Goal: Task Accomplishment & Management: Manage account settings

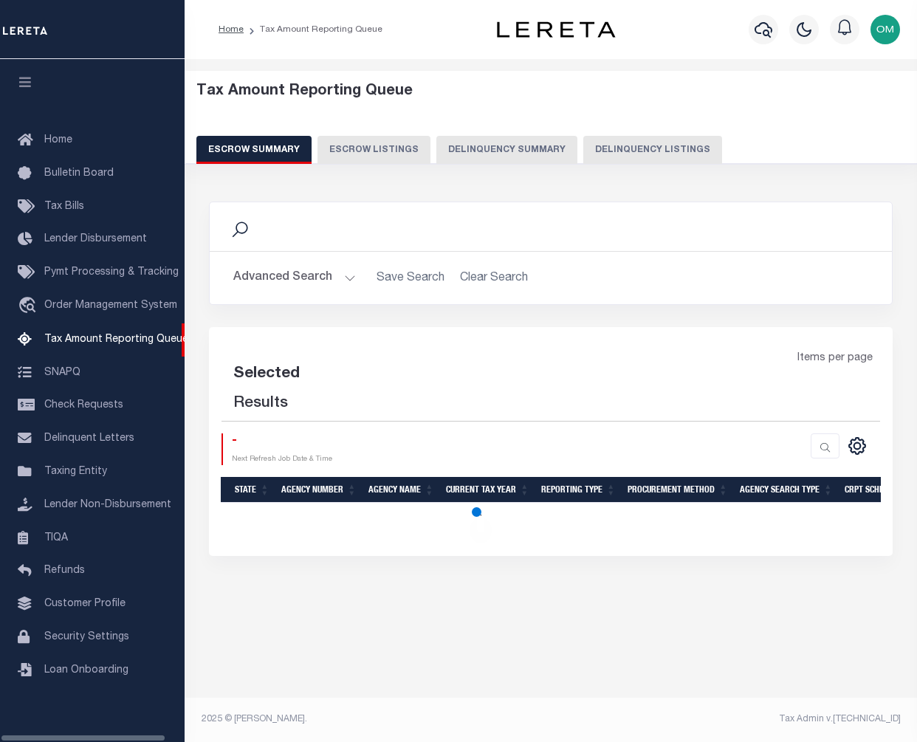
select select "100"
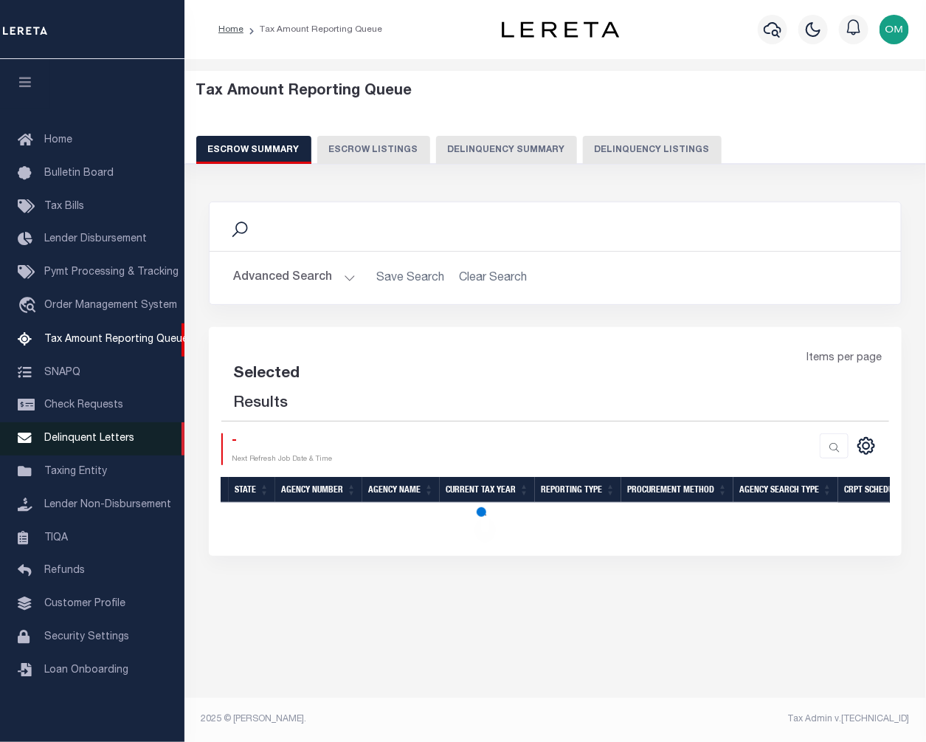
select select "100"
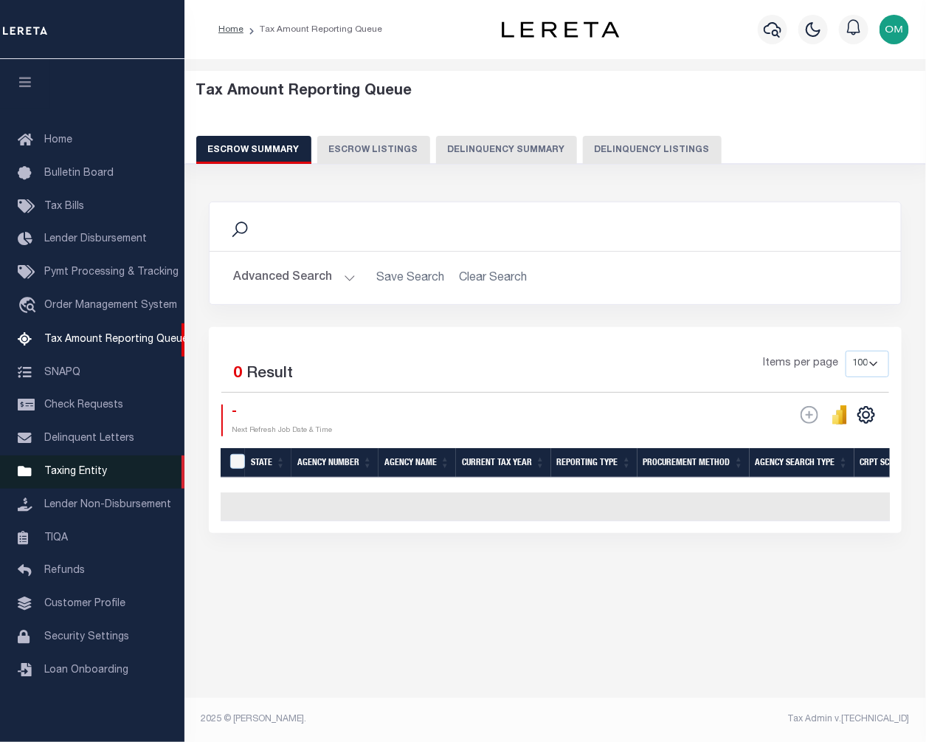
click at [91, 475] on span "Taxing Entity" at bounding box center [75, 472] width 63 height 10
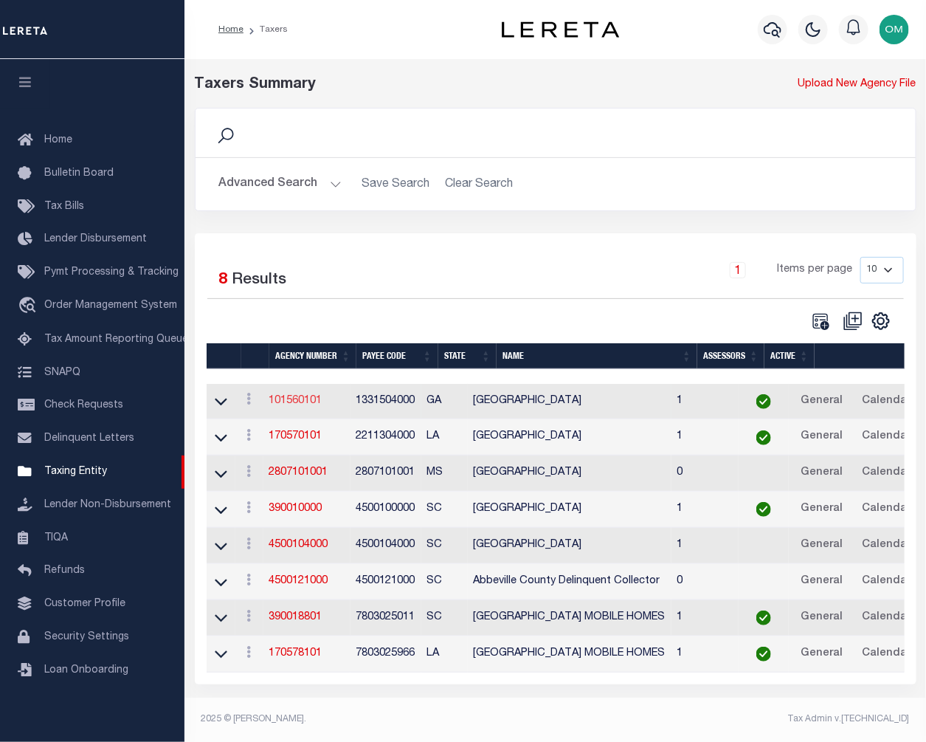
click at [317, 401] on link "101560101" at bounding box center [295, 401] width 53 height 10
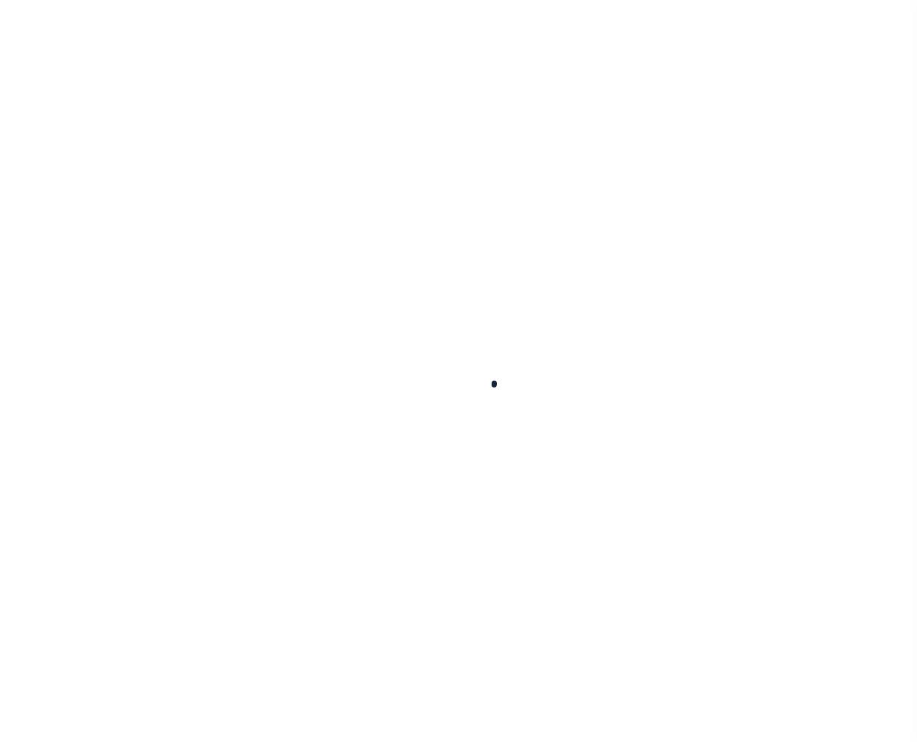
select select
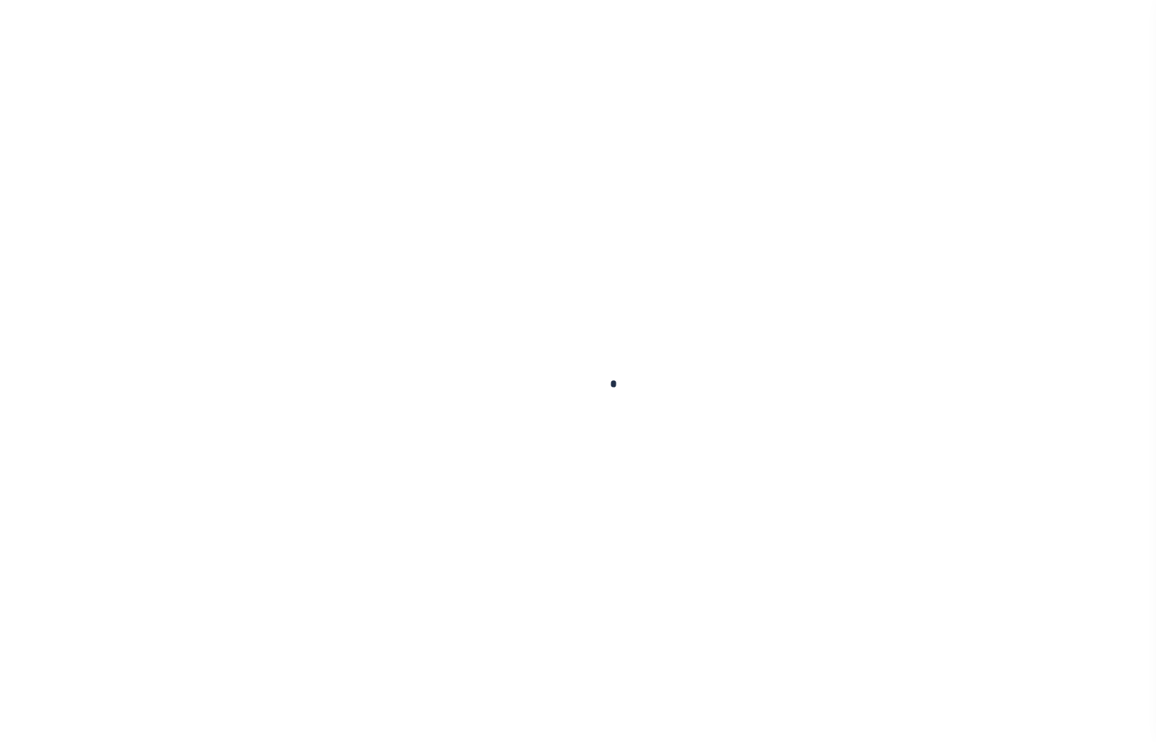
checkbox input "false"
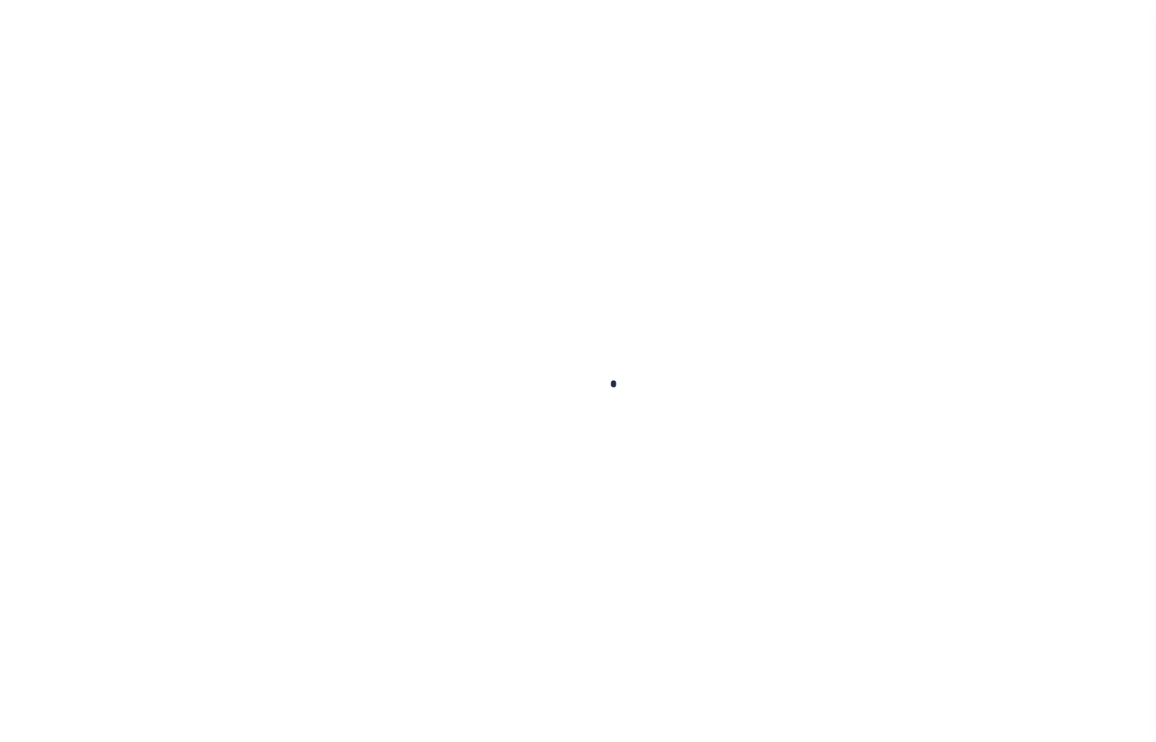
type input "1331504000"
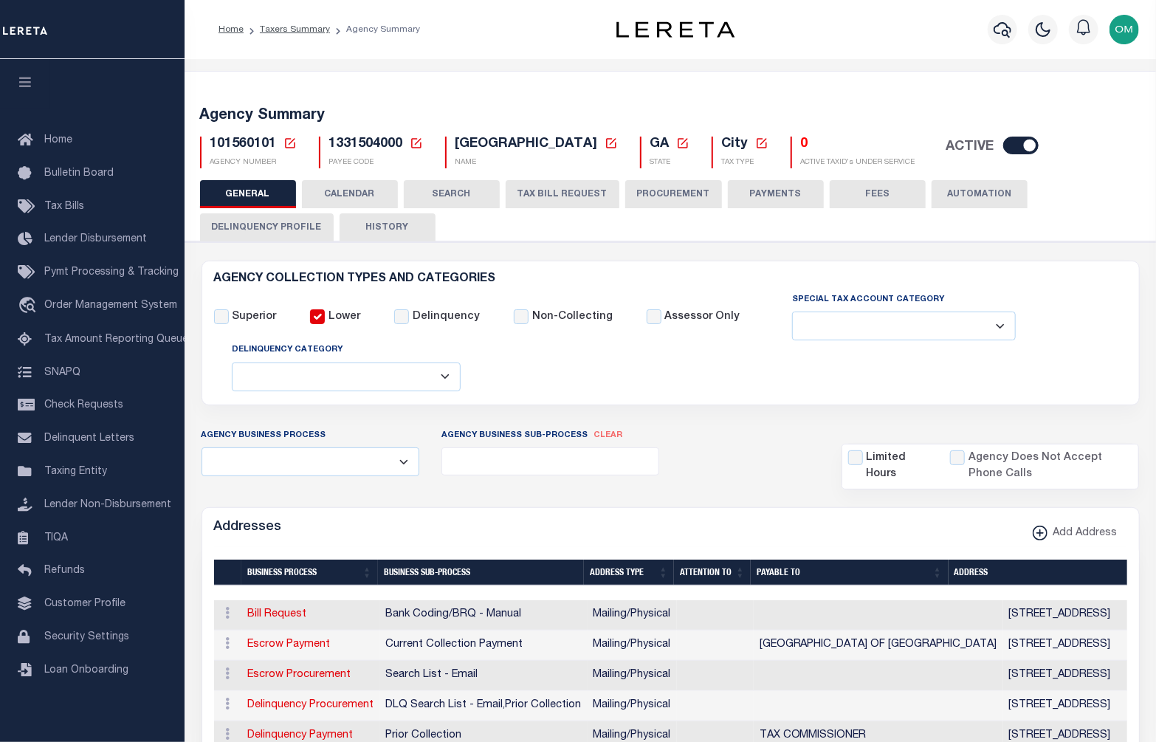
drag, startPoint x: 405, startPoint y: 262, endPoint x: 351, endPoint y: 193, distance: 87.3
click at [351, 193] on button "CALENDAR" at bounding box center [350, 194] width 96 height 28
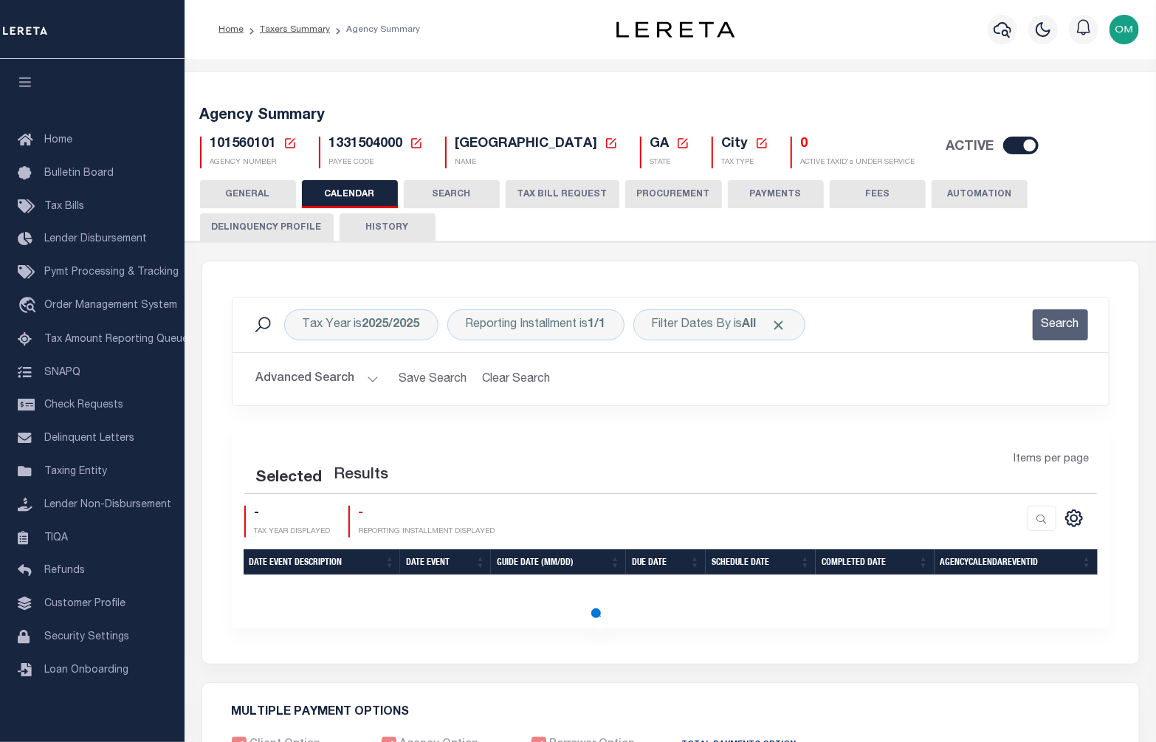
click at [351, 193] on button "CALENDAR" at bounding box center [350, 194] width 96 height 28
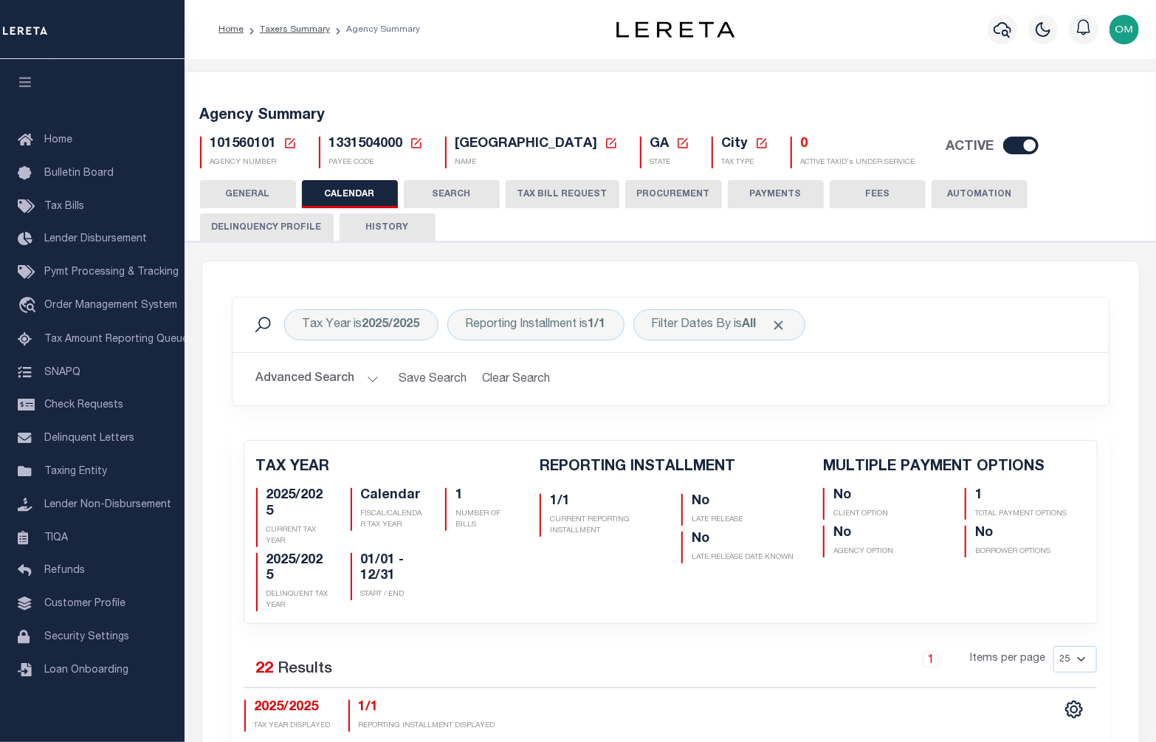
checkbox input "false"
type input "1"
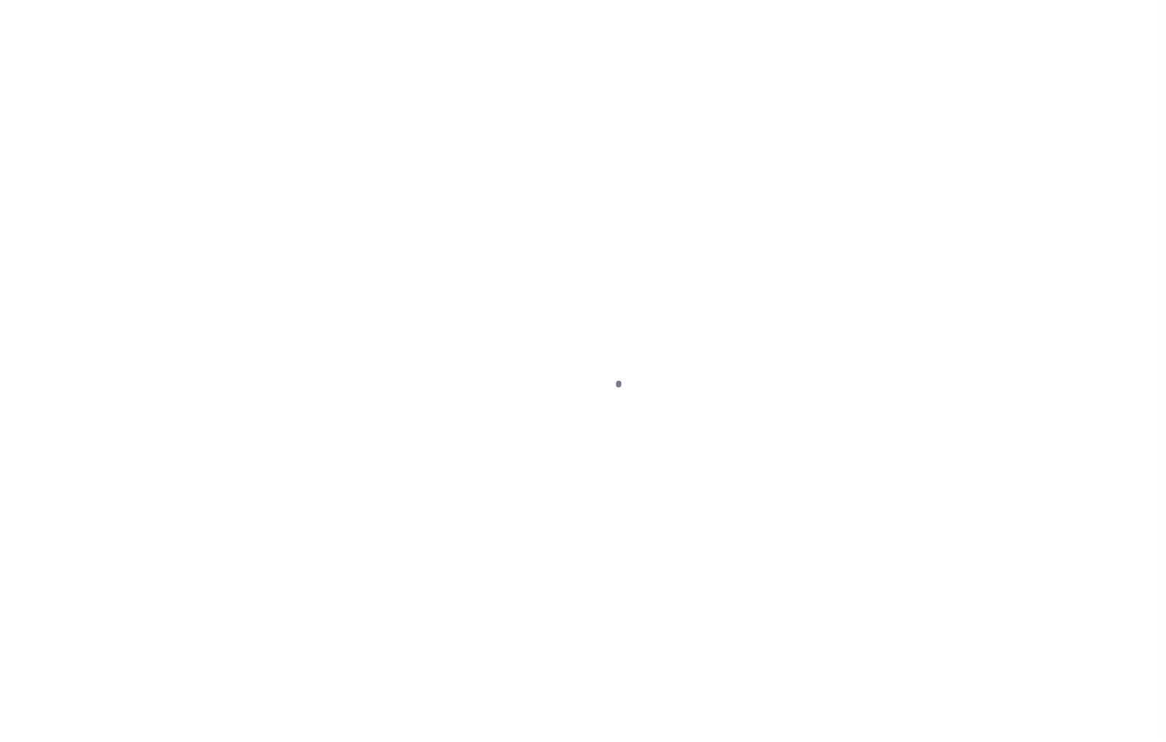
select select
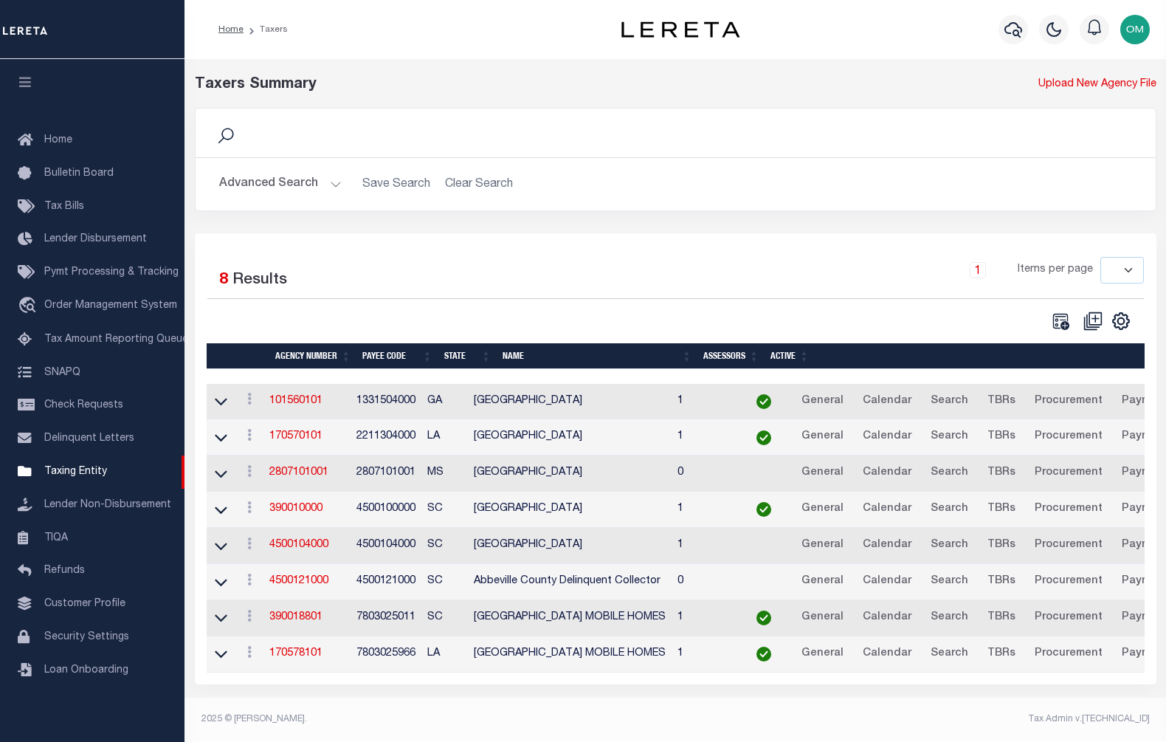
click at [331, 176] on button "Advanced Search" at bounding box center [280, 184] width 123 height 29
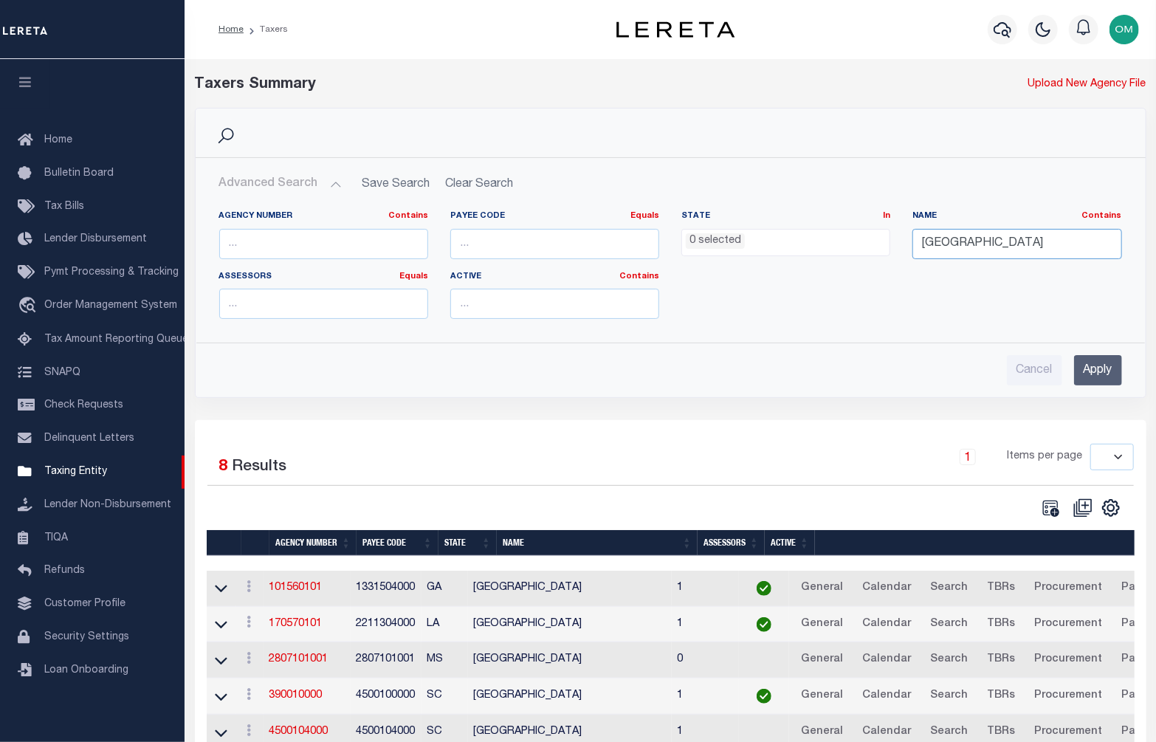
click at [970, 248] on input "abbeville" at bounding box center [1016, 244] width 209 height 30
drag, startPoint x: 986, startPoint y: 244, endPoint x: 873, endPoint y: 244, distance: 112.2
click at [873, 244] on div "Agency Number Contains Contains Is Payee Code Equals Equals Is Not Equal To Is …" at bounding box center [670, 270] width 925 height 120
click at [805, 244] on ul "0 selected" at bounding box center [785, 240] width 207 height 20
click at [989, 241] on input "text" at bounding box center [1016, 244] width 209 height 30
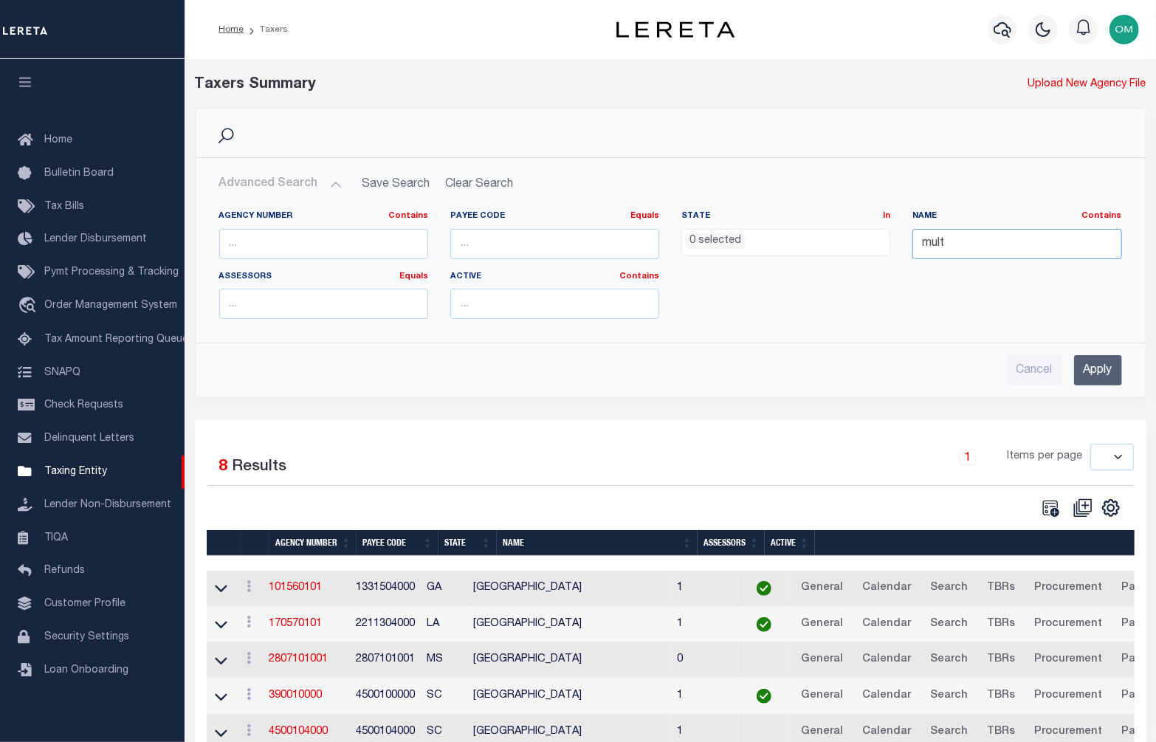
type input "multnomah"
click at [1115, 370] on input "Apply" at bounding box center [1098, 370] width 48 height 30
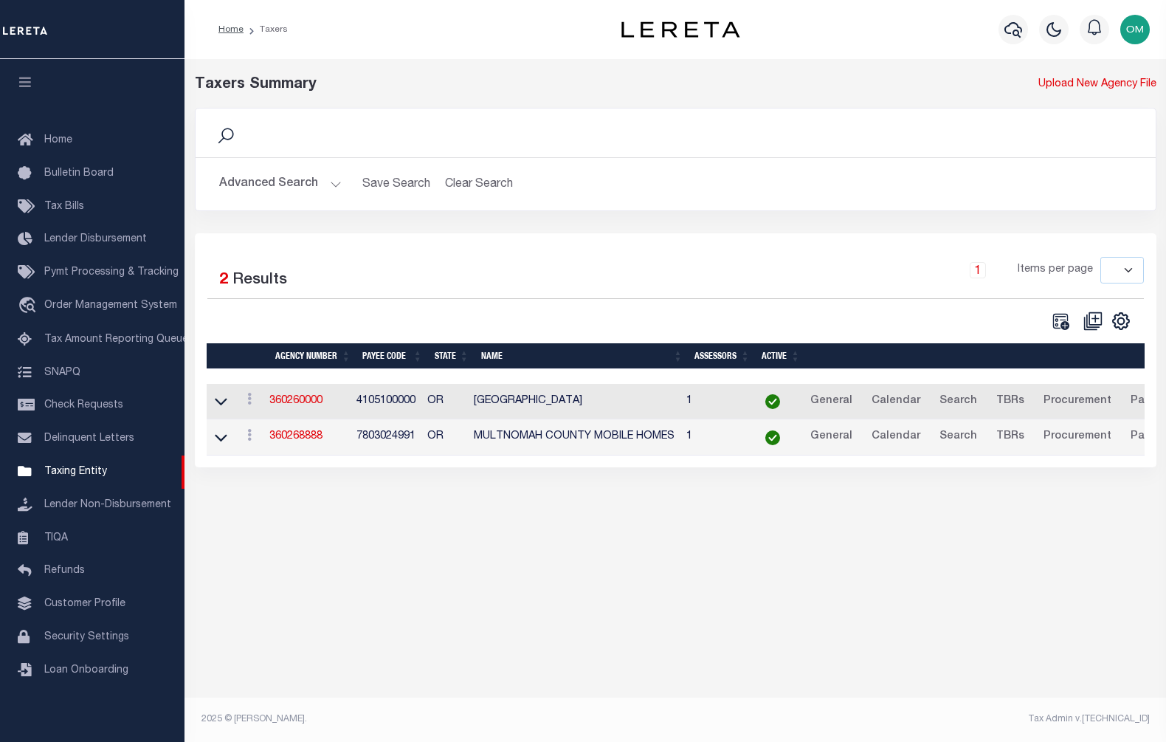
click at [229, 406] on link at bounding box center [221, 401] width 17 height 10
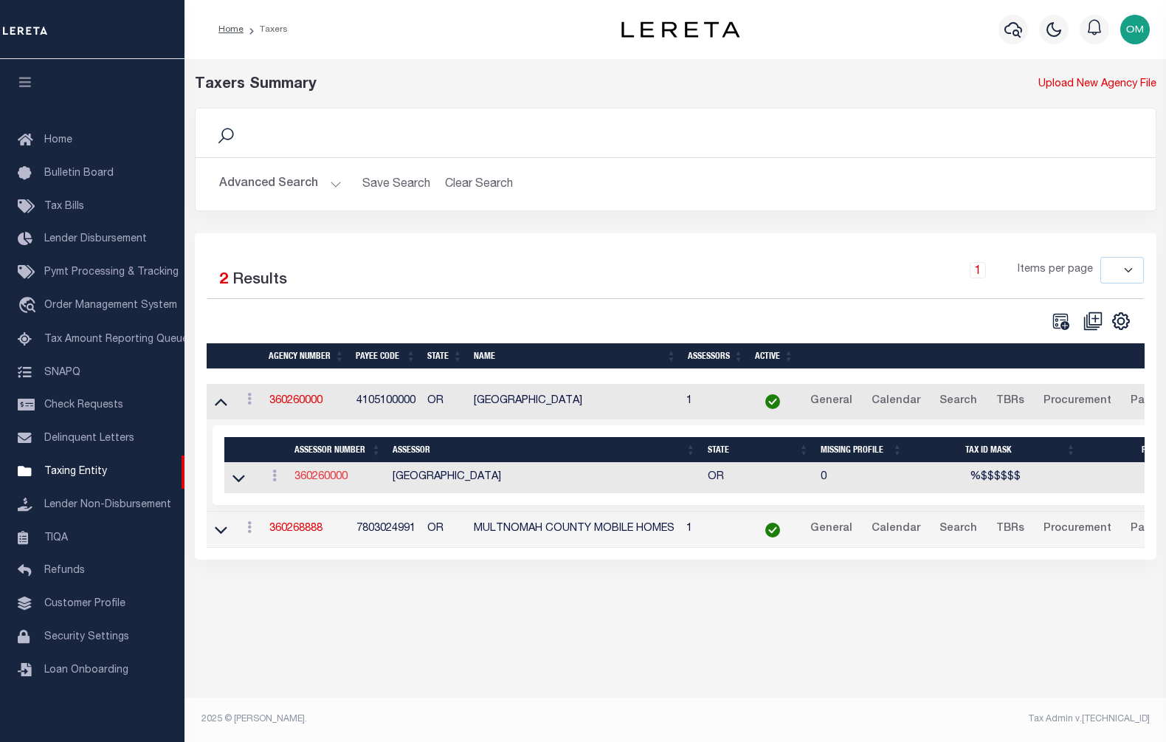
click at [328, 478] on link "360260000" at bounding box center [321, 477] width 53 height 10
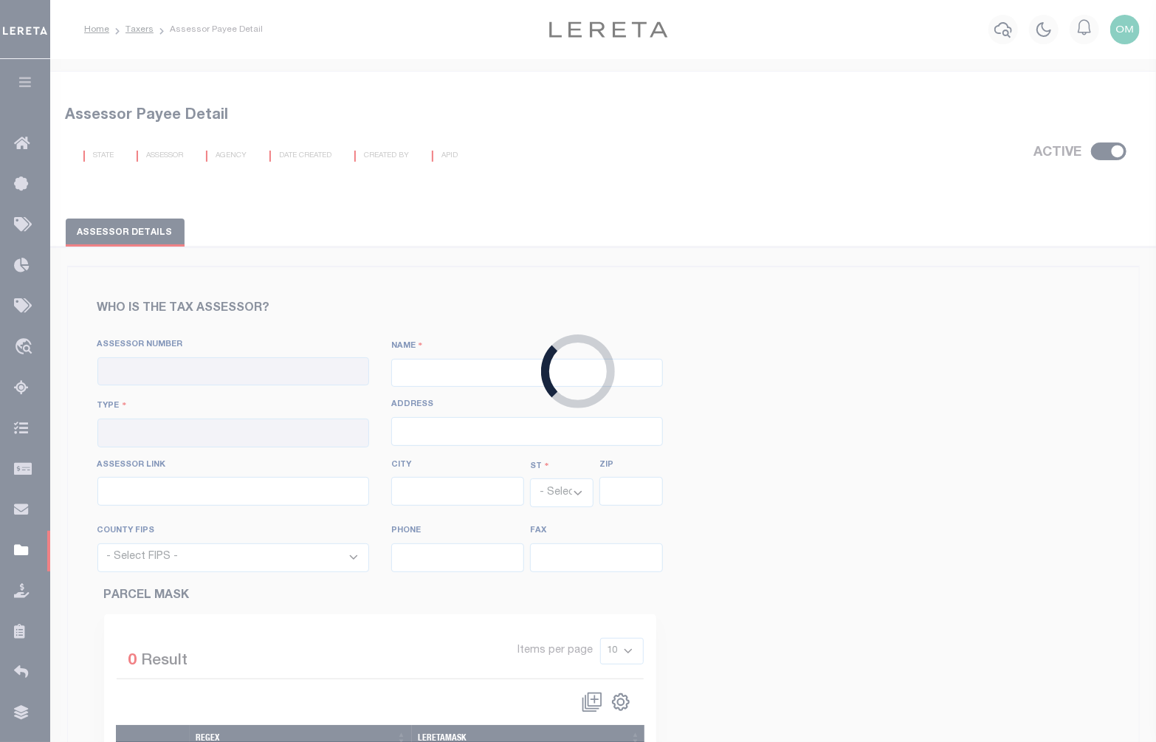
checkbox input "true"
type input "360260000"
type input "[GEOGRAPHIC_DATA]"
type input "00 - County"
type input "501 SE Hawthorne Blvd, Rm 175"
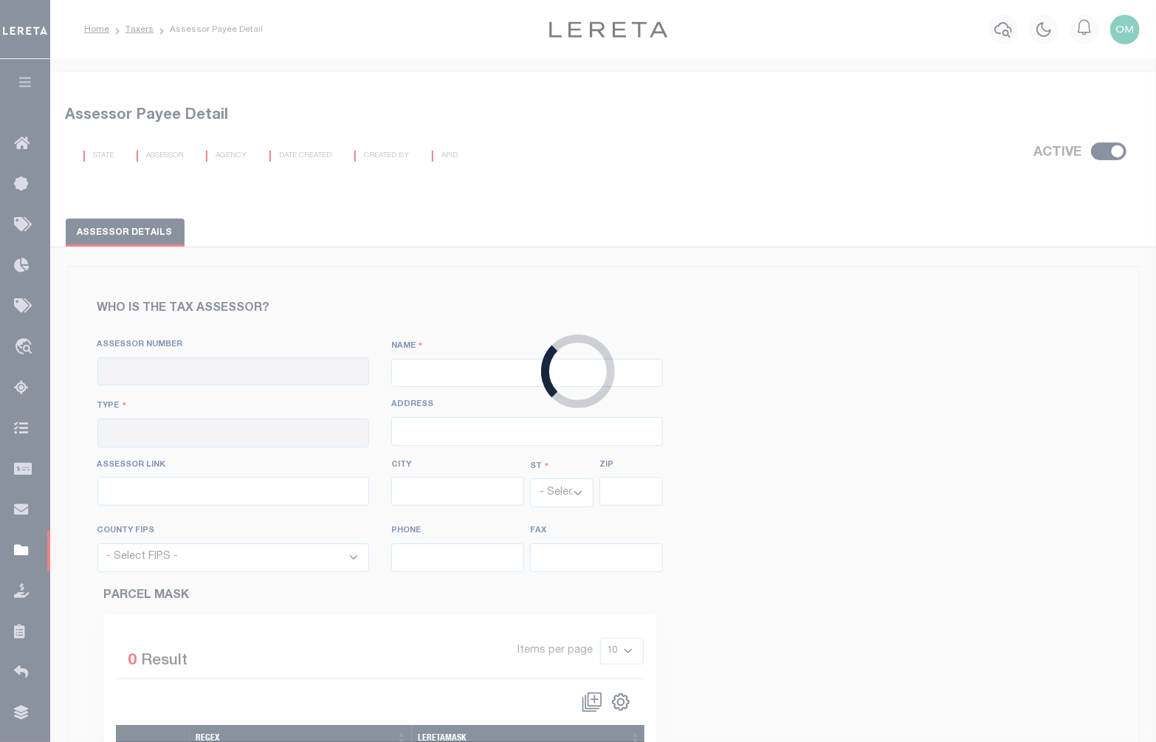
type input "http://www.multcoproptax.org/"
type input "Portland"
select select "OR"
type input "97214"
select select "41051"
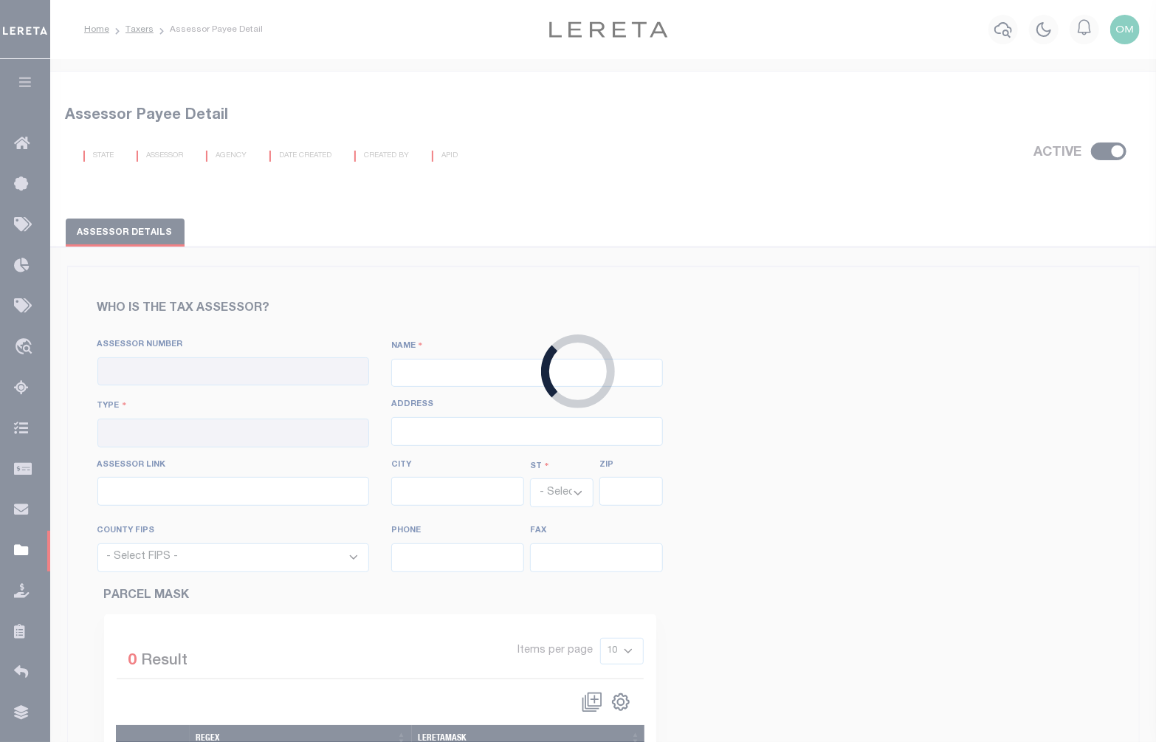
type input "503-988-7902"
type input "503-988-3330"
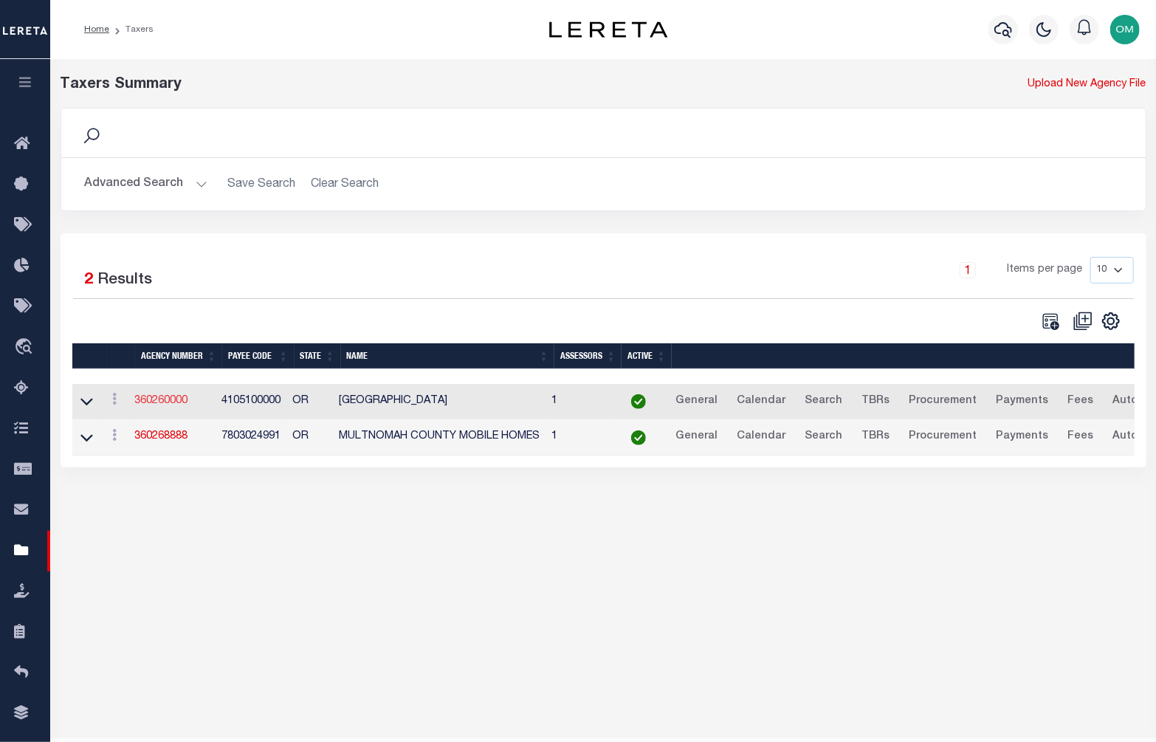
click at [163, 399] on link "360260000" at bounding box center [161, 401] width 53 height 10
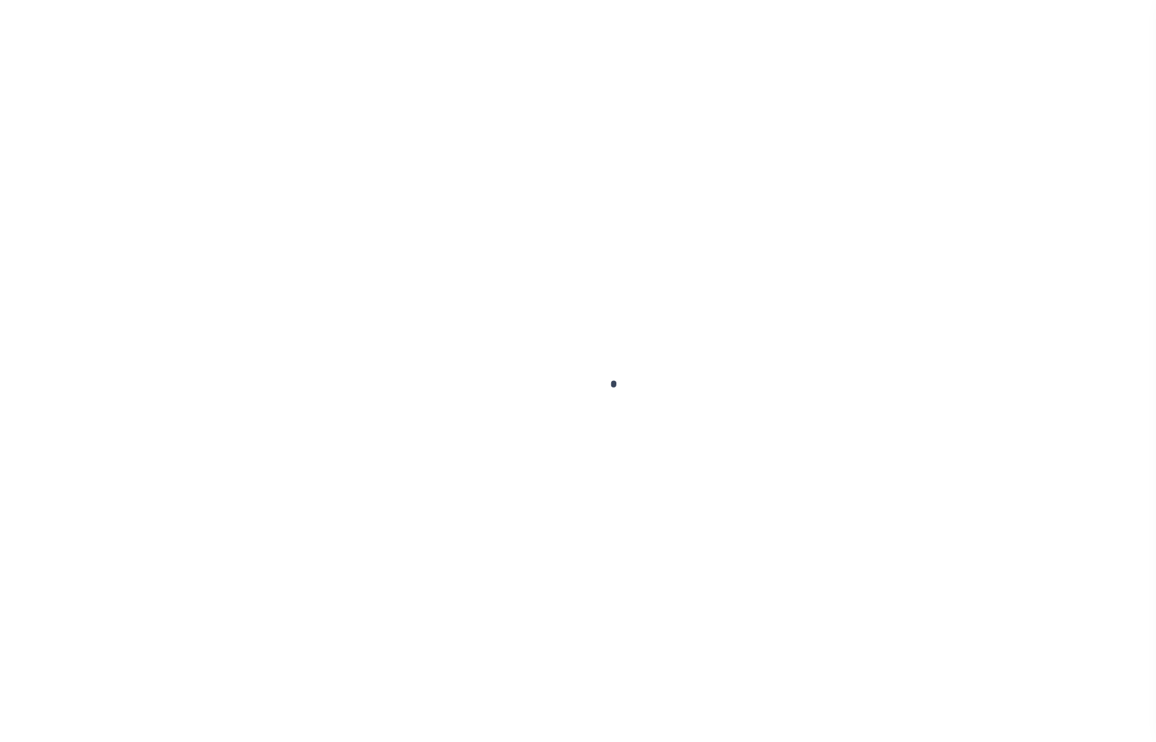
select select
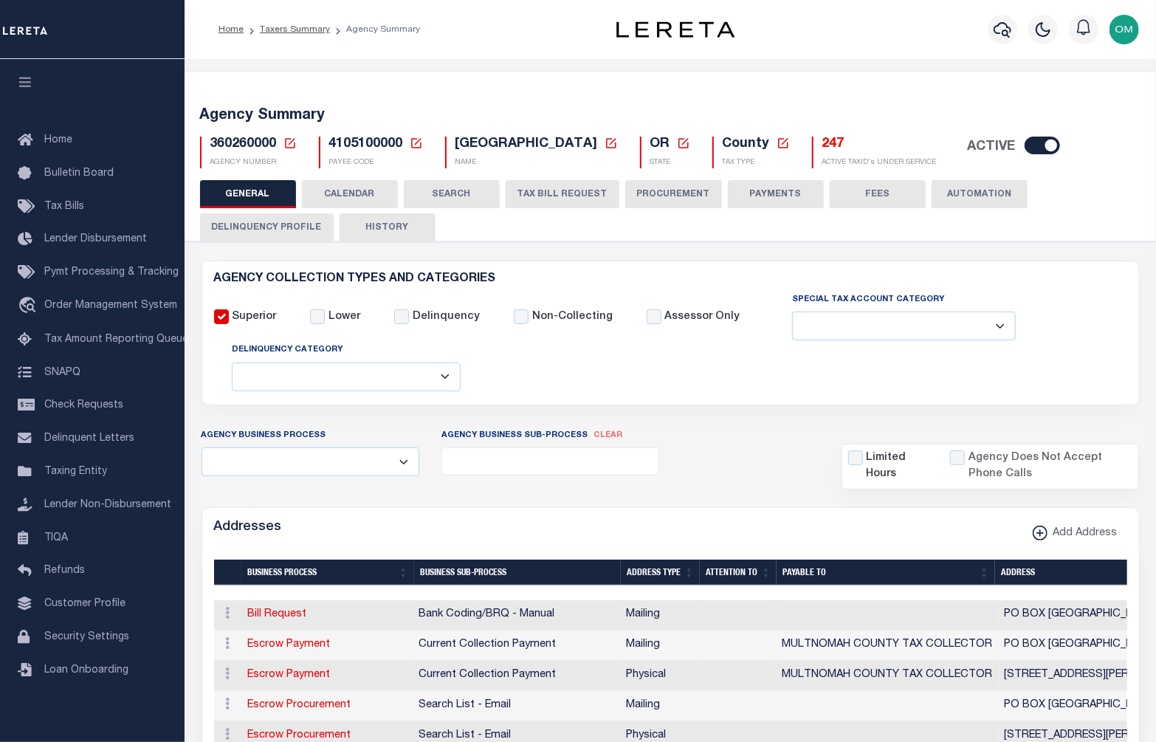
click at [343, 193] on button "CALENDAR" at bounding box center [350, 194] width 96 height 28
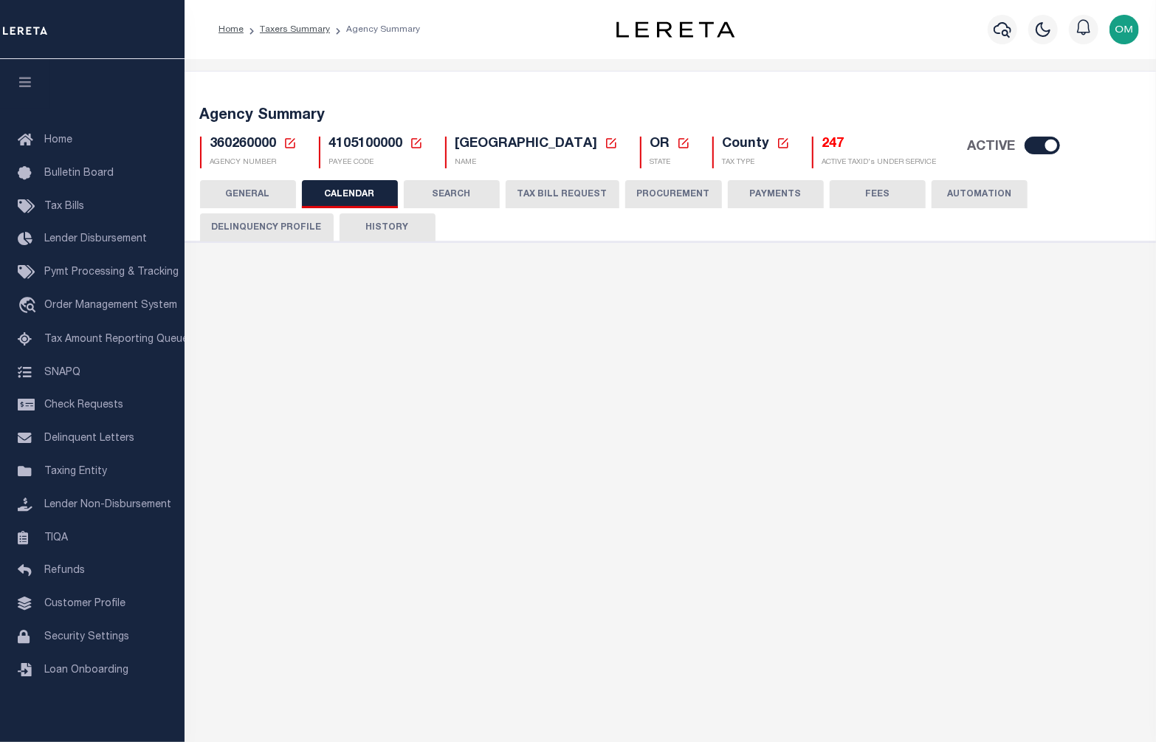
checkbox input "false"
type input "2"
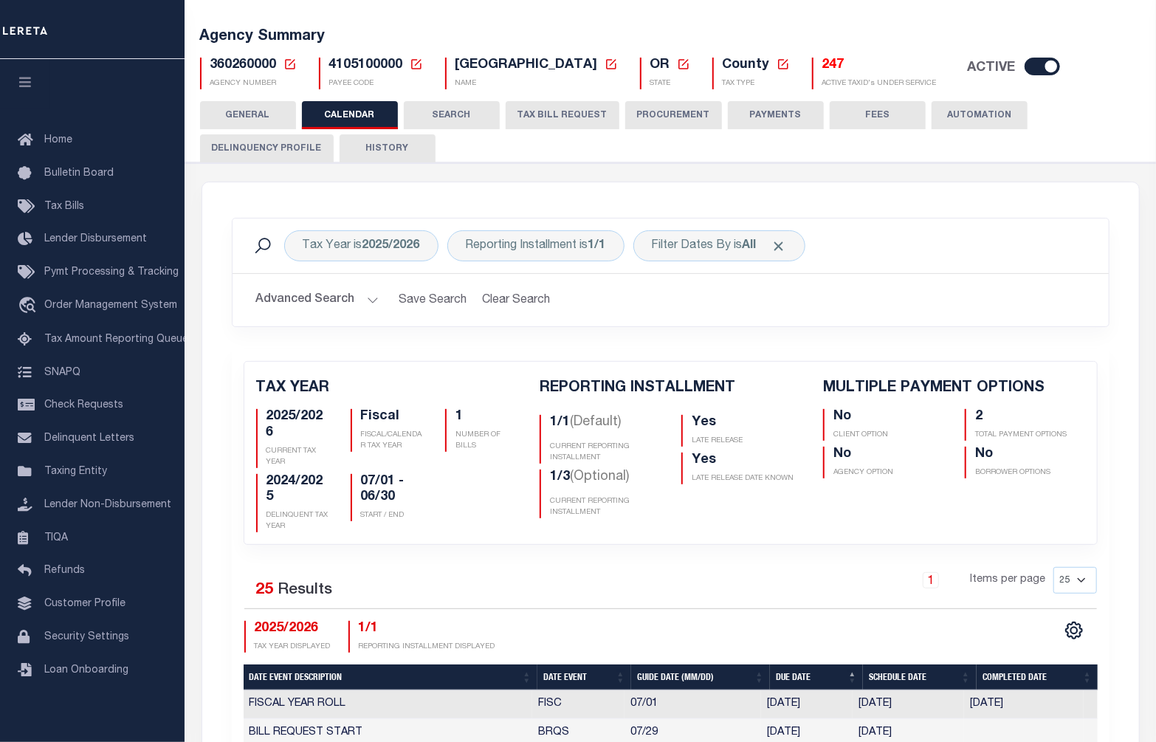
scroll to position [66, 0]
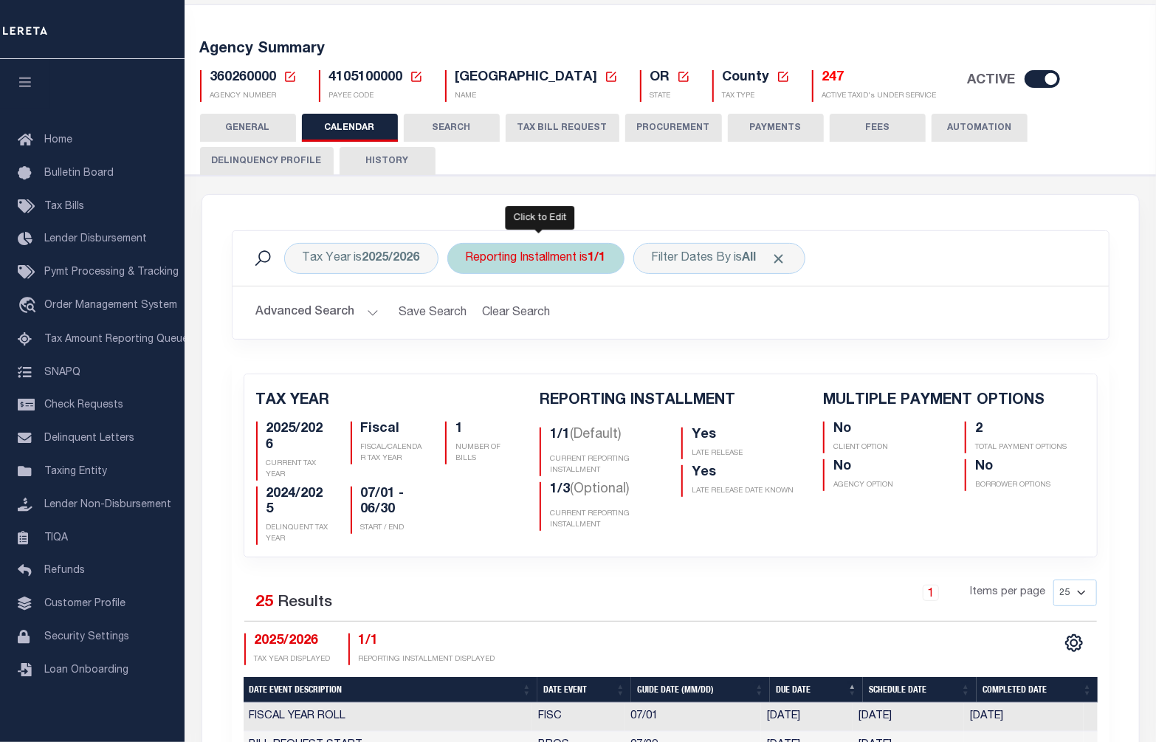
click at [606, 252] on b "1/1" at bounding box center [597, 258] width 18 height 12
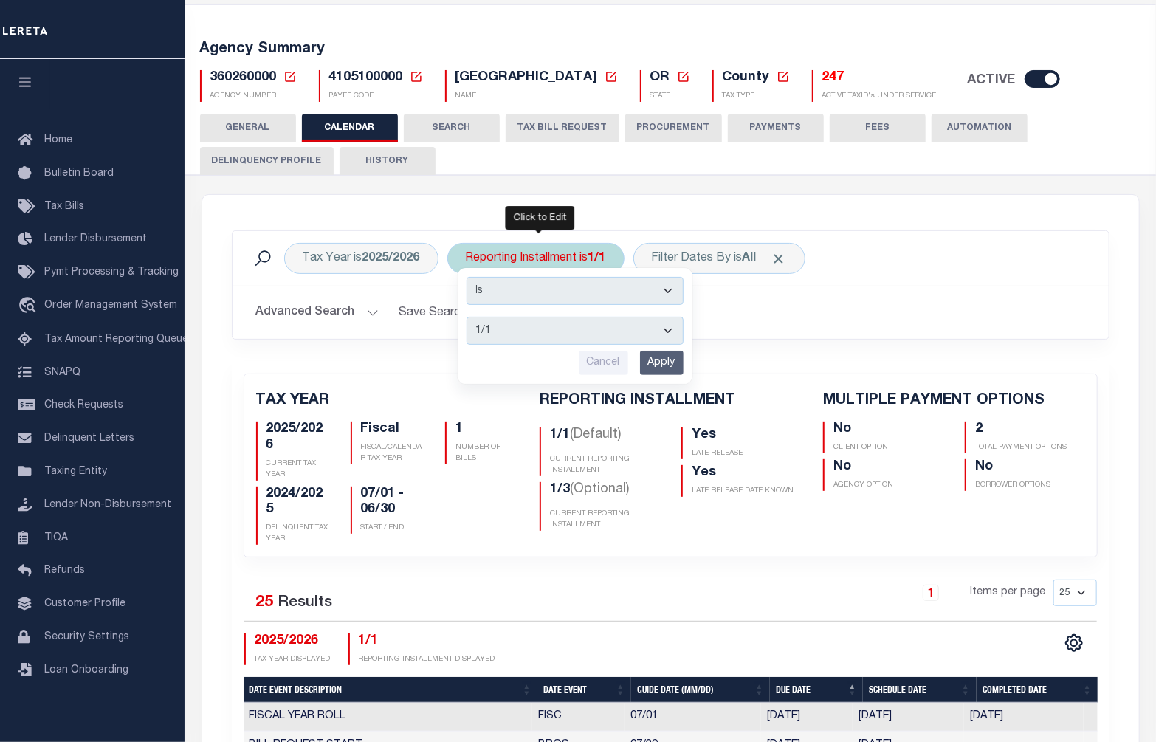
click at [662, 319] on select "1/1 1/3 2/3 3/3" at bounding box center [575, 331] width 217 height 28
select select "1/3"
click at [467, 317] on select "1/1 1/3 2/3 3/3" at bounding box center [575, 331] width 217 height 28
click at [668, 351] on input "Apply" at bounding box center [662, 363] width 44 height 24
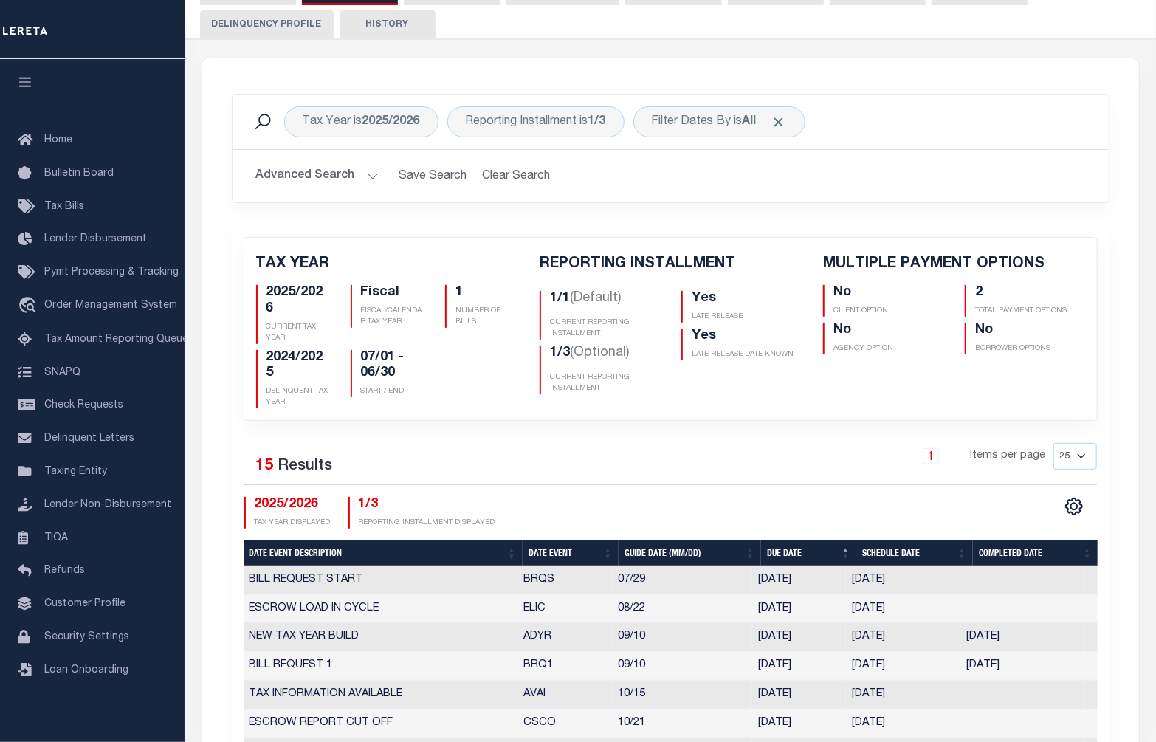
scroll to position [201, 0]
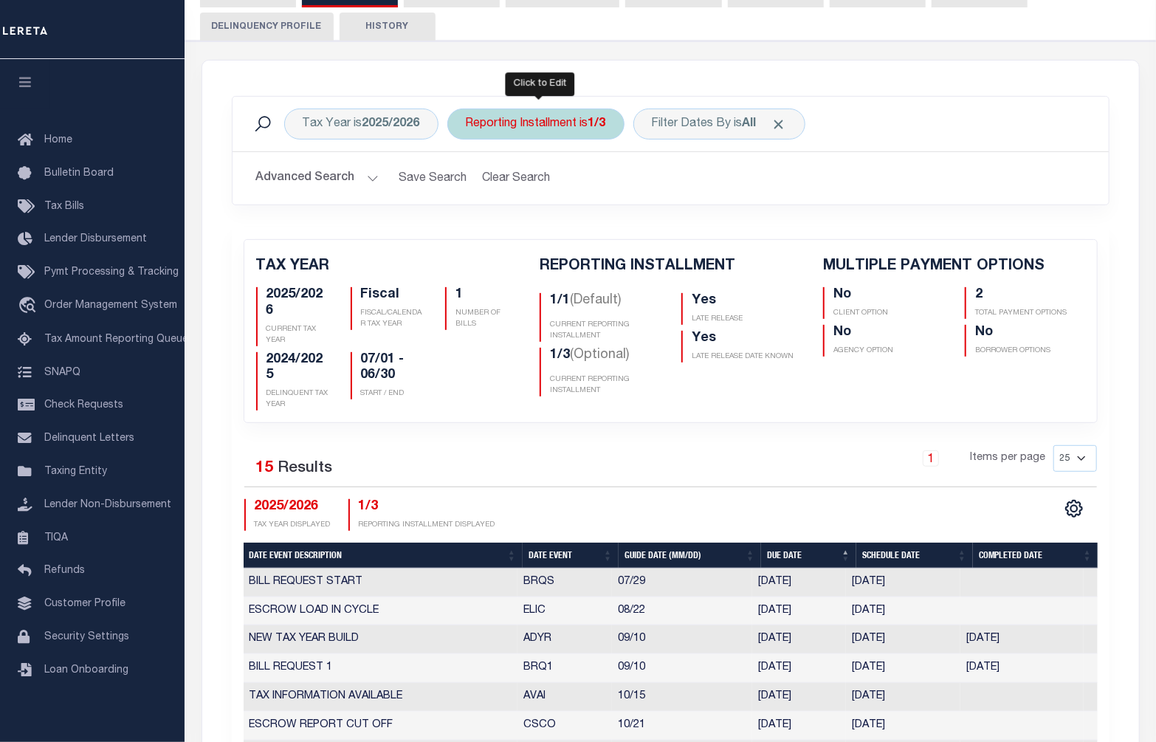
click at [606, 122] on b "1/3" at bounding box center [597, 124] width 18 height 12
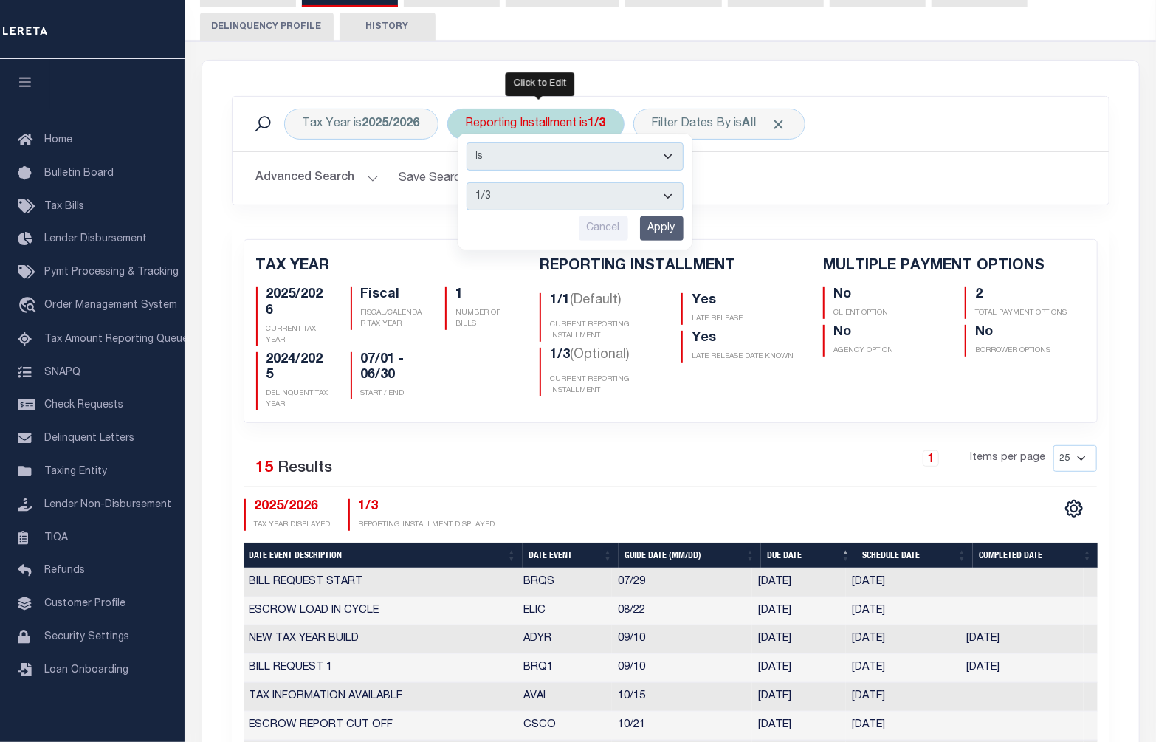
click at [668, 195] on select "1/1 1/3 2/3 3/3" at bounding box center [575, 196] width 217 height 28
select select "2/3"
click at [467, 182] on select "1/1 1/3 2/3 3/3" at bounding box center [575, 196] width 217 height 28
click at [656, 227] on input "Apply" at bounding box center [662, 228] width 44 height 24
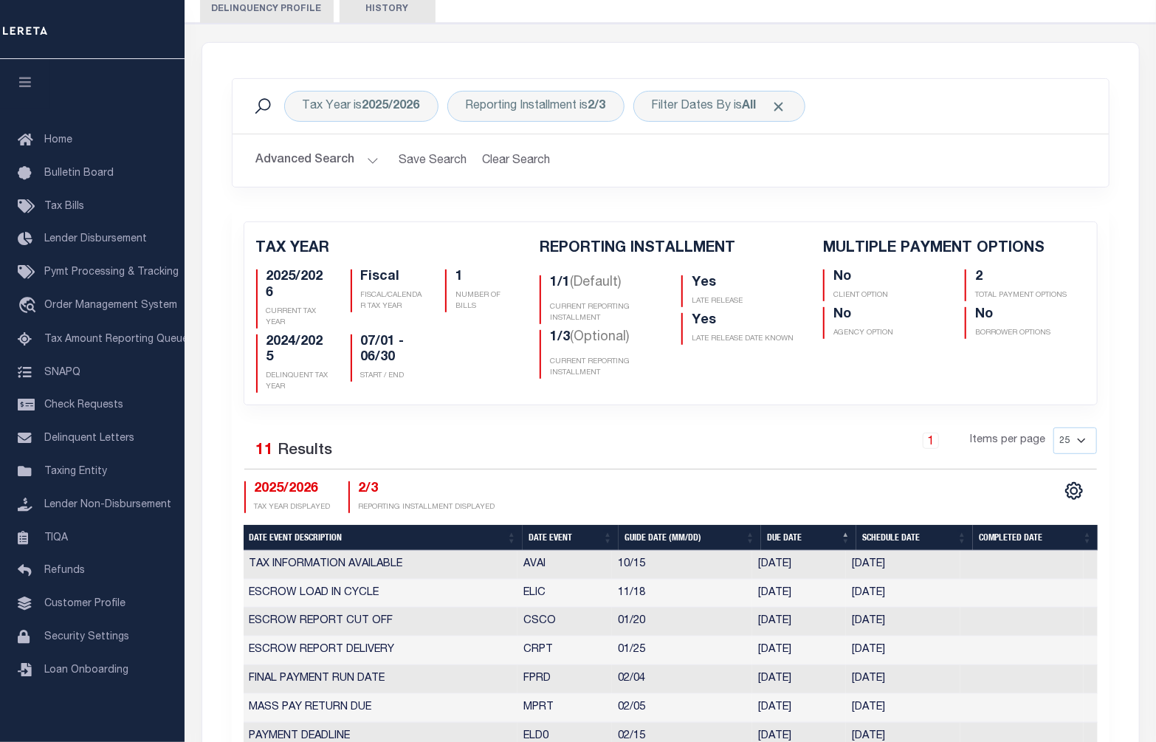
scroll to position [134, 0]
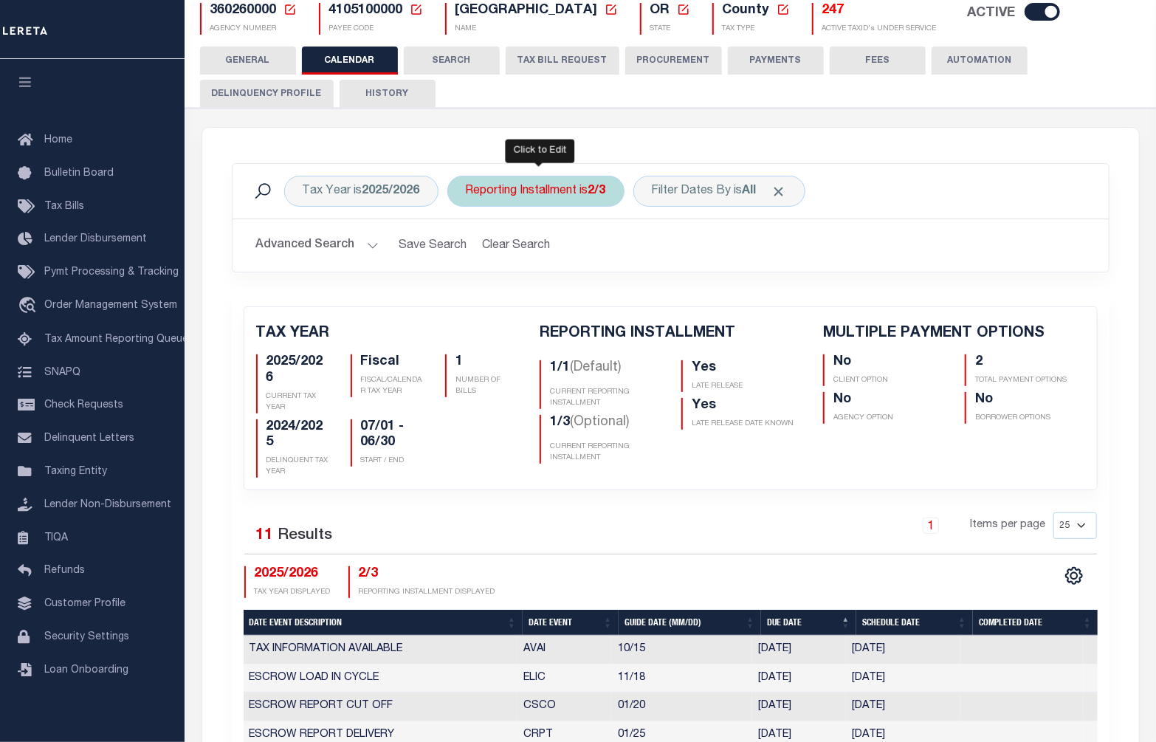
click at [619, 191] on div "Reporting Installment is 2/3" at bounding box center [535, 191] width 177 height 31
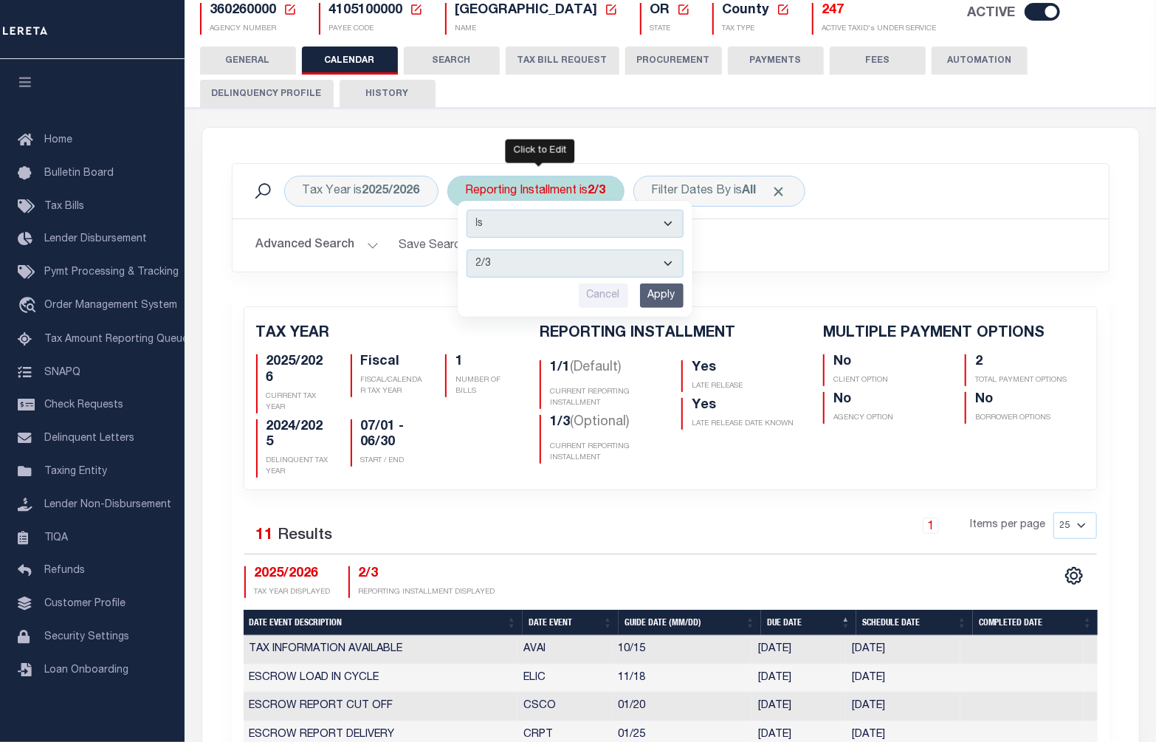
click at [630, 264] on select "1/1 1/3 2/3 3/3" at bounding box center [575, 264] width 217 height 28
select select "3/3"
click at [467, 250] on select "1/1 1/3 2/3 3/3" at bounding box center [575, 264] width 217 height 28
click at [654, 295] on input "Apply" at bounding box center [662, 295] width 44 height 24
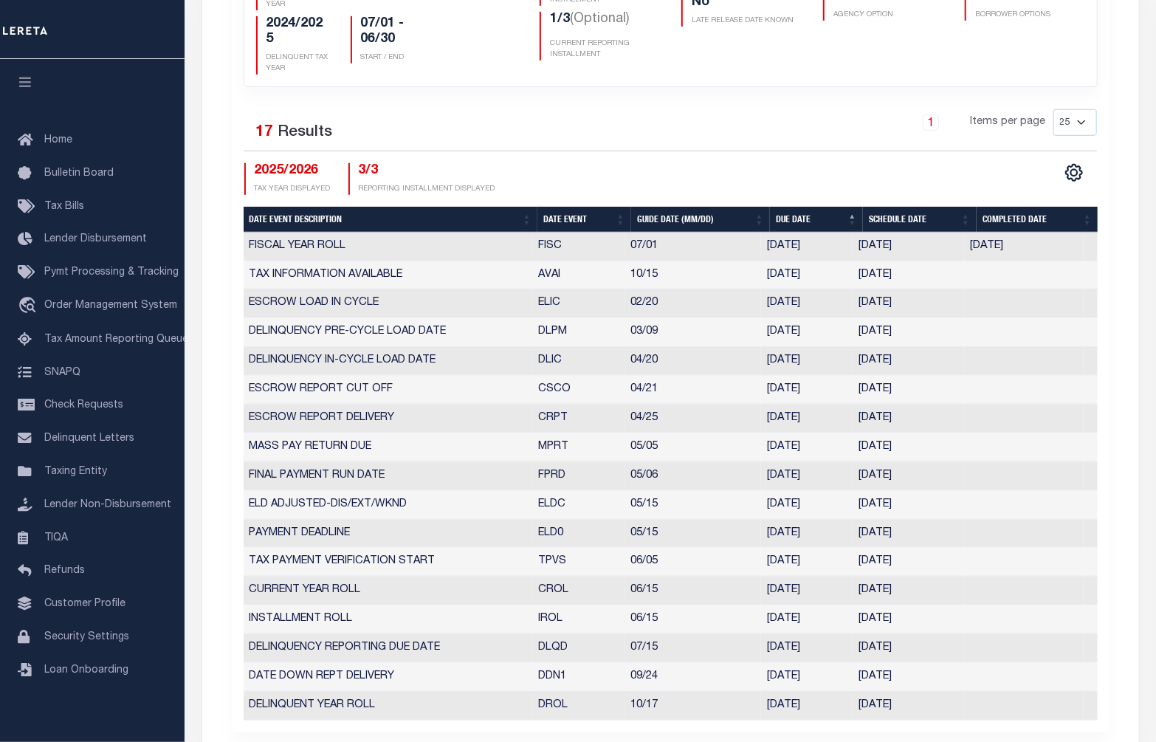
scroll to position [470, 0]
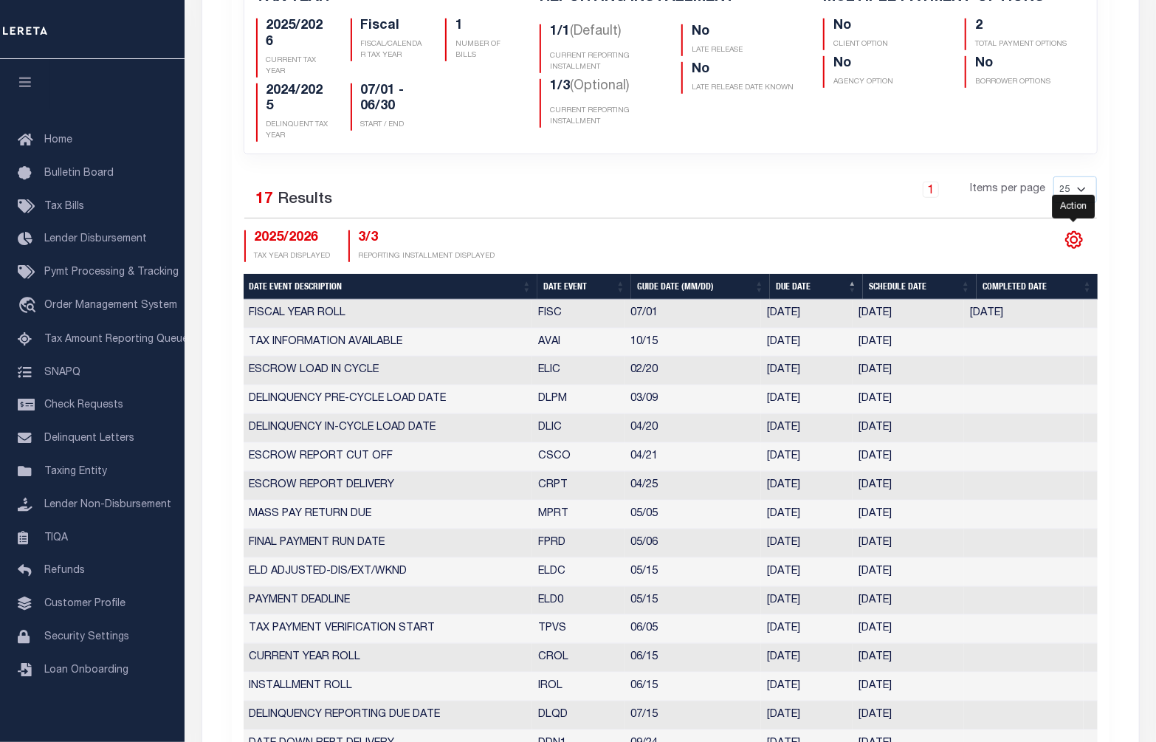
click at [1070, 237] on icon "" at bounding box center [1074, 239] width 19 height 19
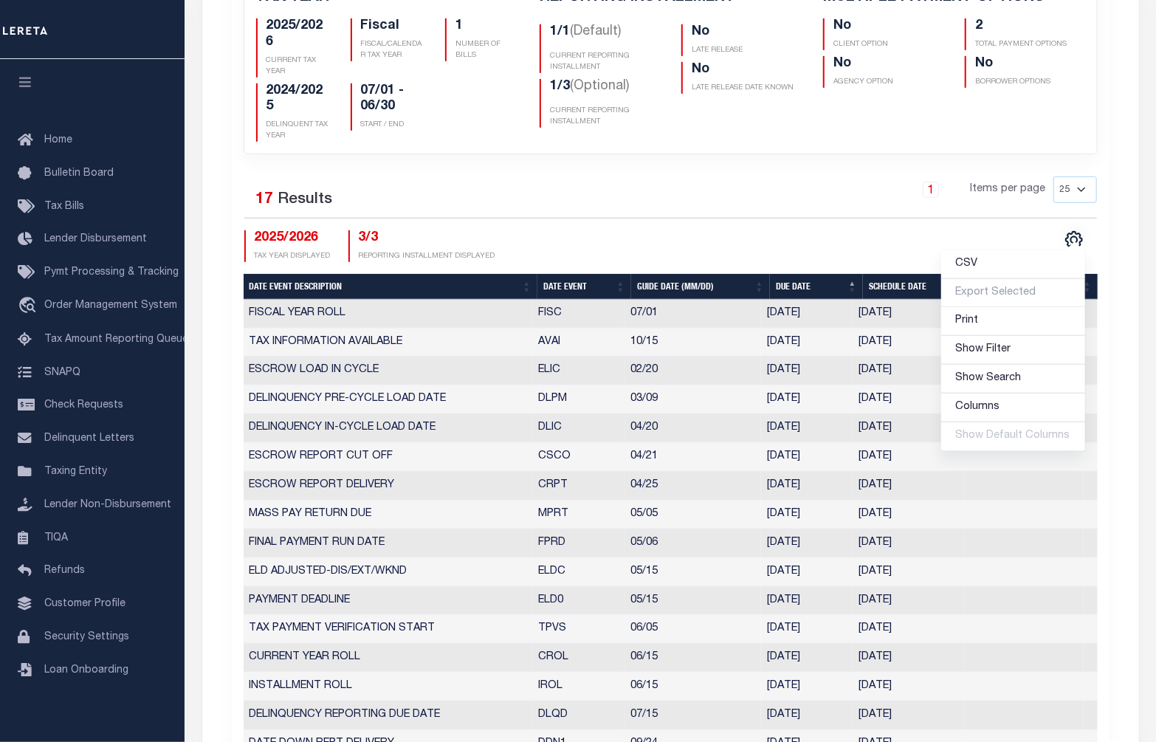
click at [812, 242] on div "CSV Export Selected Print Show Filter Show Search Columns 5: Date Event Descrip…" at bounding box center [883, 246] width 427 height 32
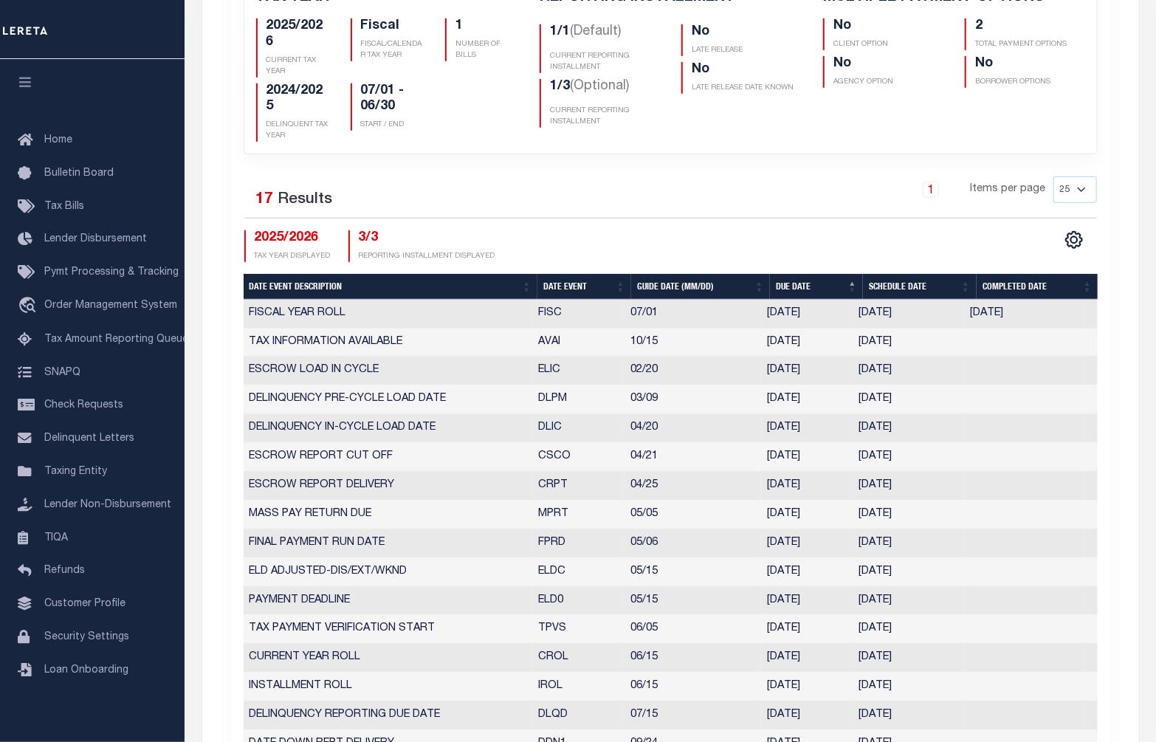
click at [410, 340] on td "TAX INFORMATION AVAILABLE" at bounding box center [388, 343] width 289 height 29
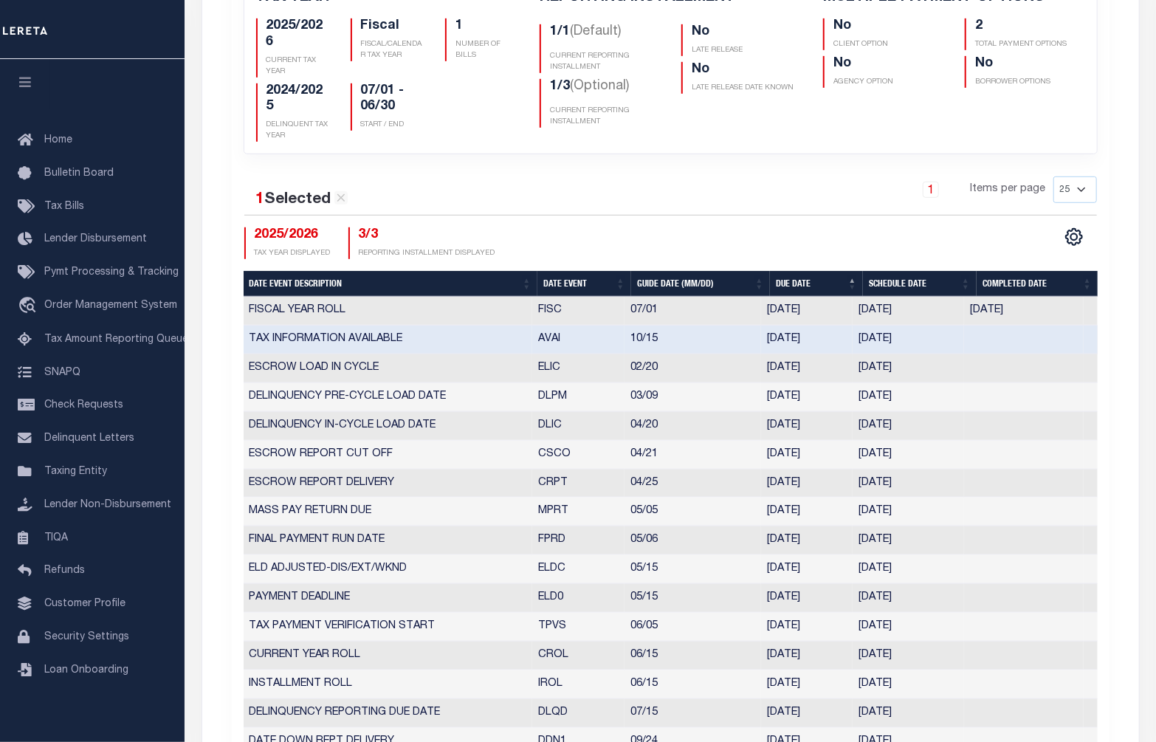
click at [408, 368] on td "ESCROW LOAD IN CYCLE" at bounding box center [388, 368] width 289 height 29
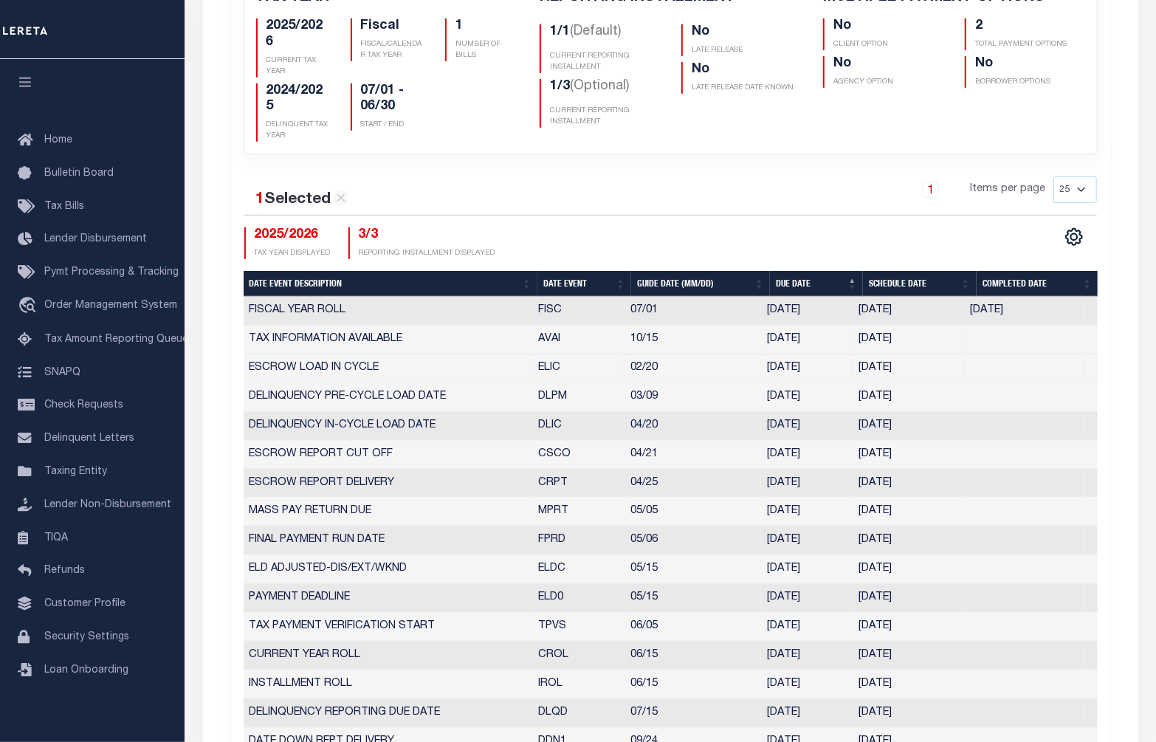
click at [416, 332] on td "TAX INFORMATION AVAILABLE" at bounding box center [388, 340] width 289 height 29
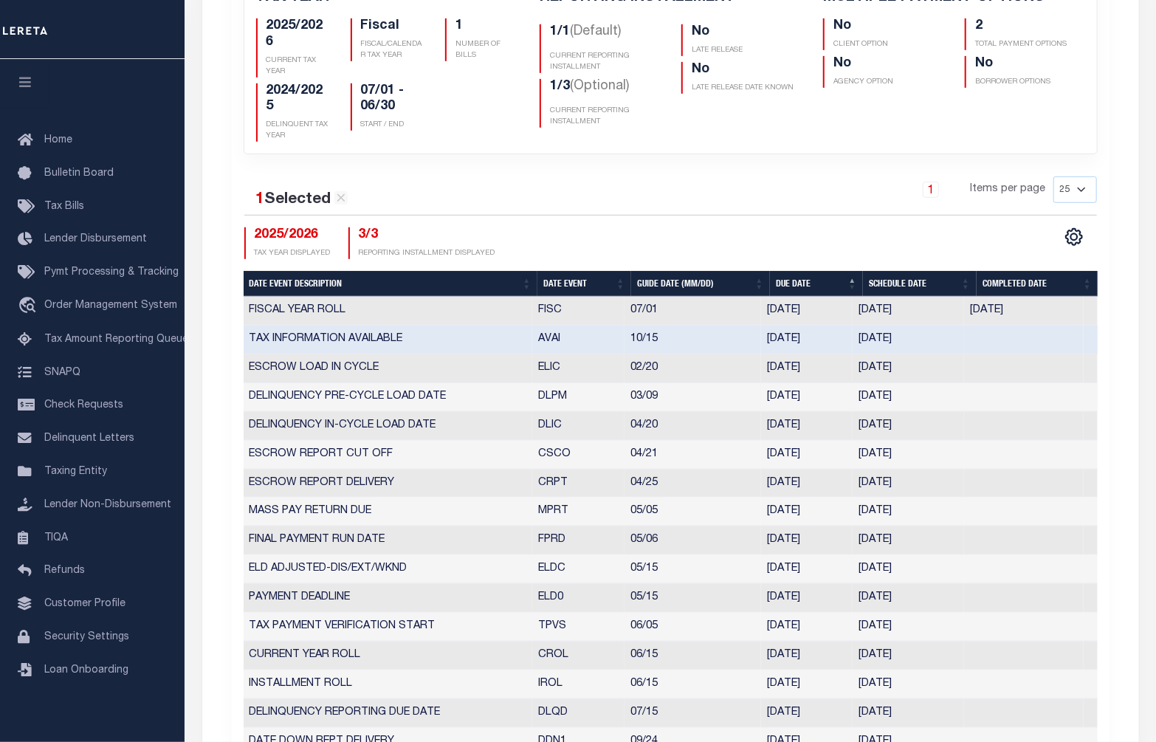
click at [400, 393] on td "DELINQUENCY PRE-CYCLE LOAD DATE" at bounding box center [388, 397] width 289 height 29
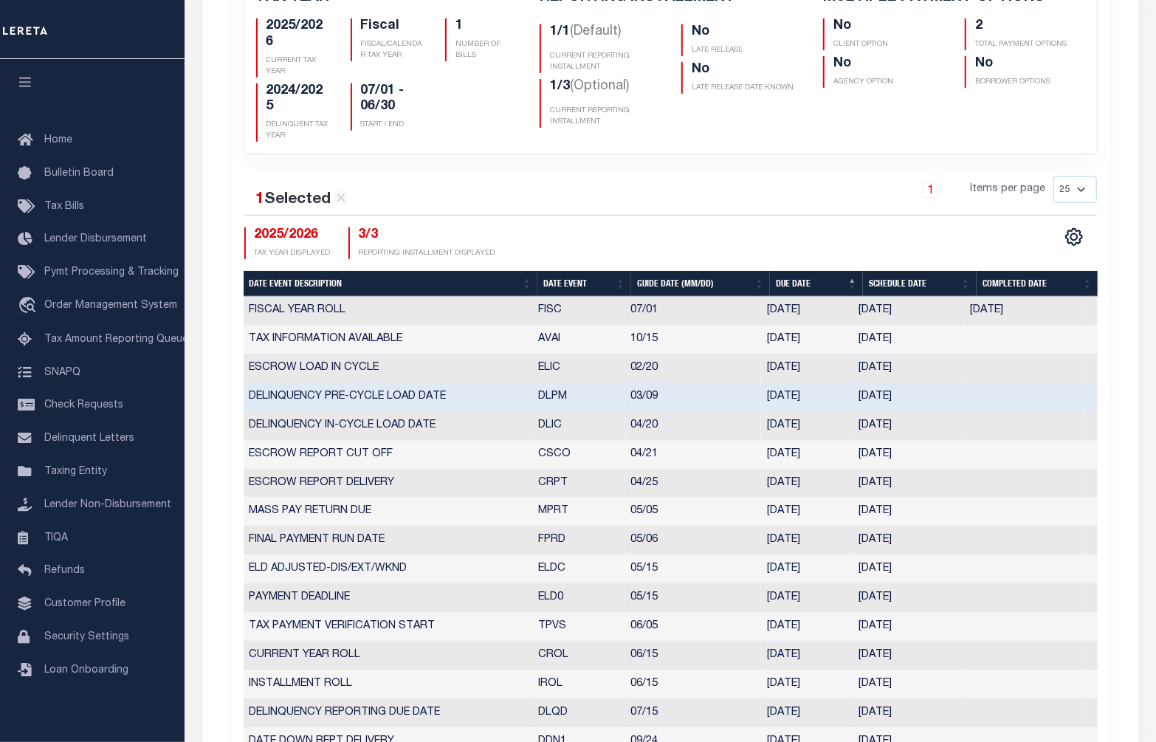
click at [550, 215] on div "1 Selected 17 Results 1 Items per page 25 50 125 150 175 200 2025/2026 TAX YEAR…" at bounding box center [671, 217] width 876 height 83
click at [442, 320] on td "FISCAL YEAR ROLL" at bounding box center [388, 311] width 289 height 29
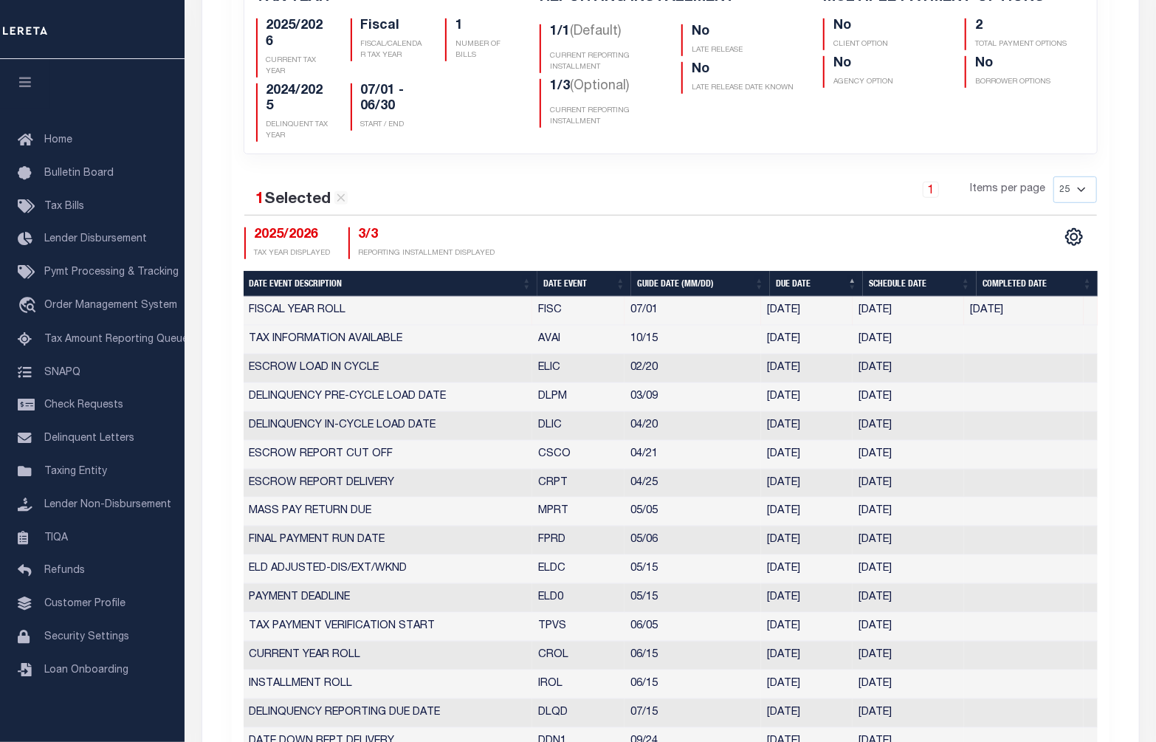
select select "7"
type input "[DATE]"
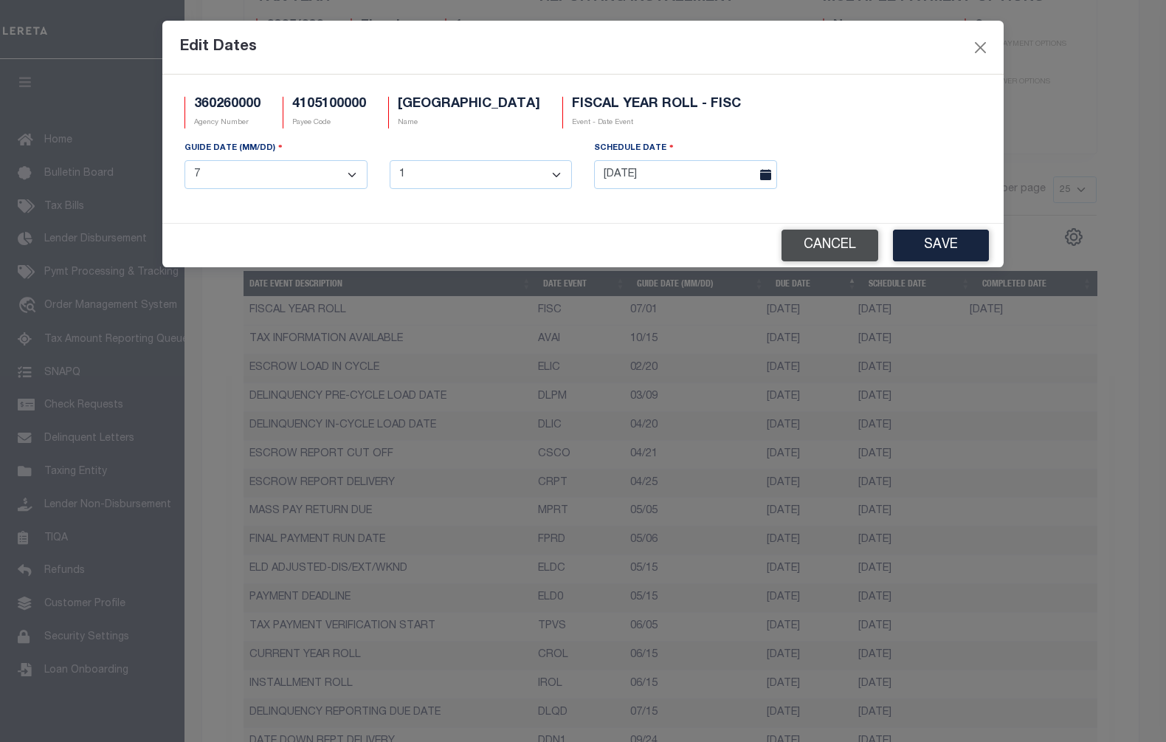
drag, startPoint x: 439, startPoint y: 318, endPoint x: 842, endPoint y: 250, distance: 408.0
click at [842, 250] on button "Cancel" at bounding box center [830, 246] width 97 height 32
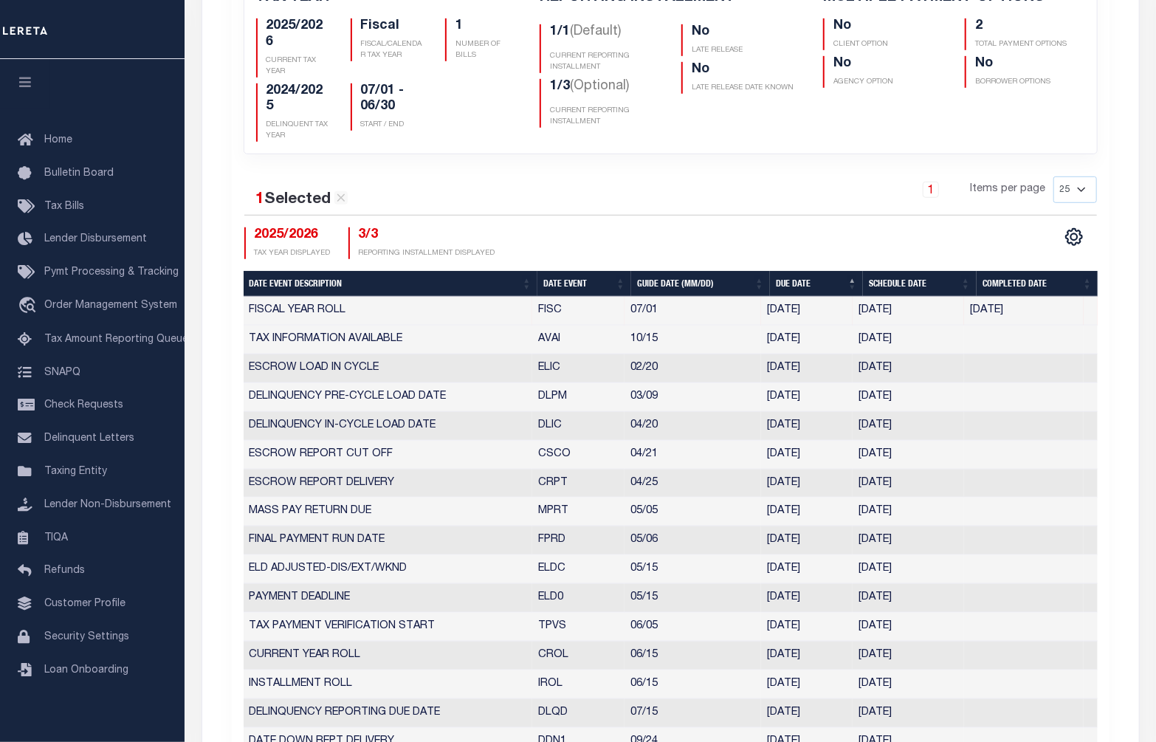
click at [809, 229] on div "CSV Export Selected Print Show Filter Show Search Columns 5: Date Event Descrip…" at bounding box center [883, 243] width 427 height 32
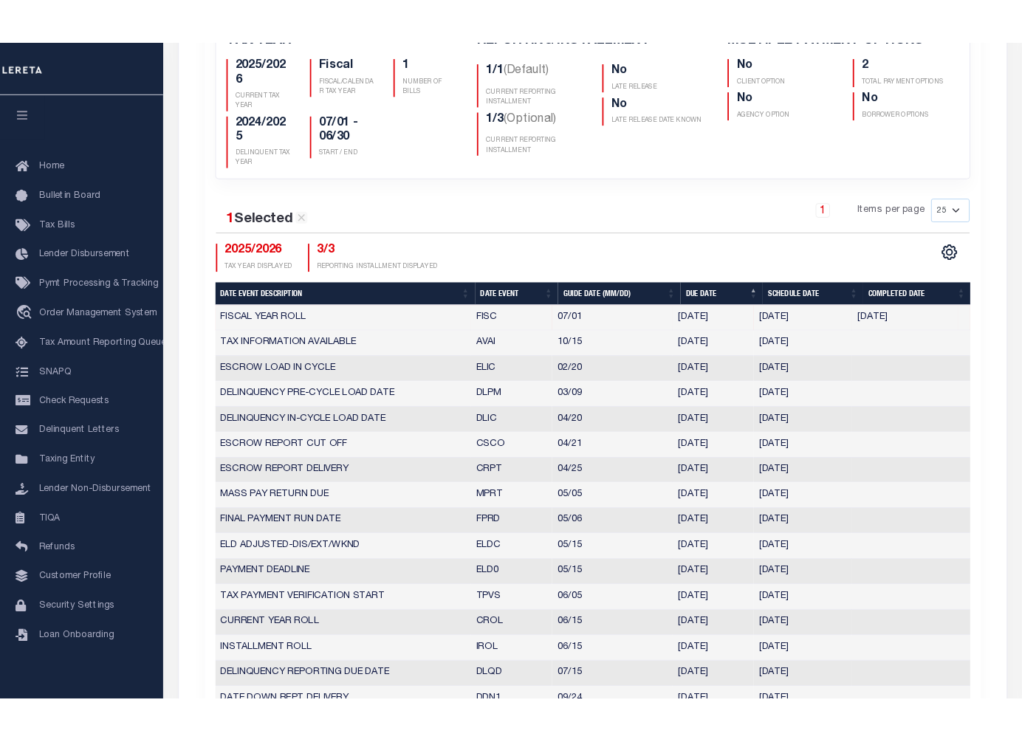
scroll to position [66, 0]
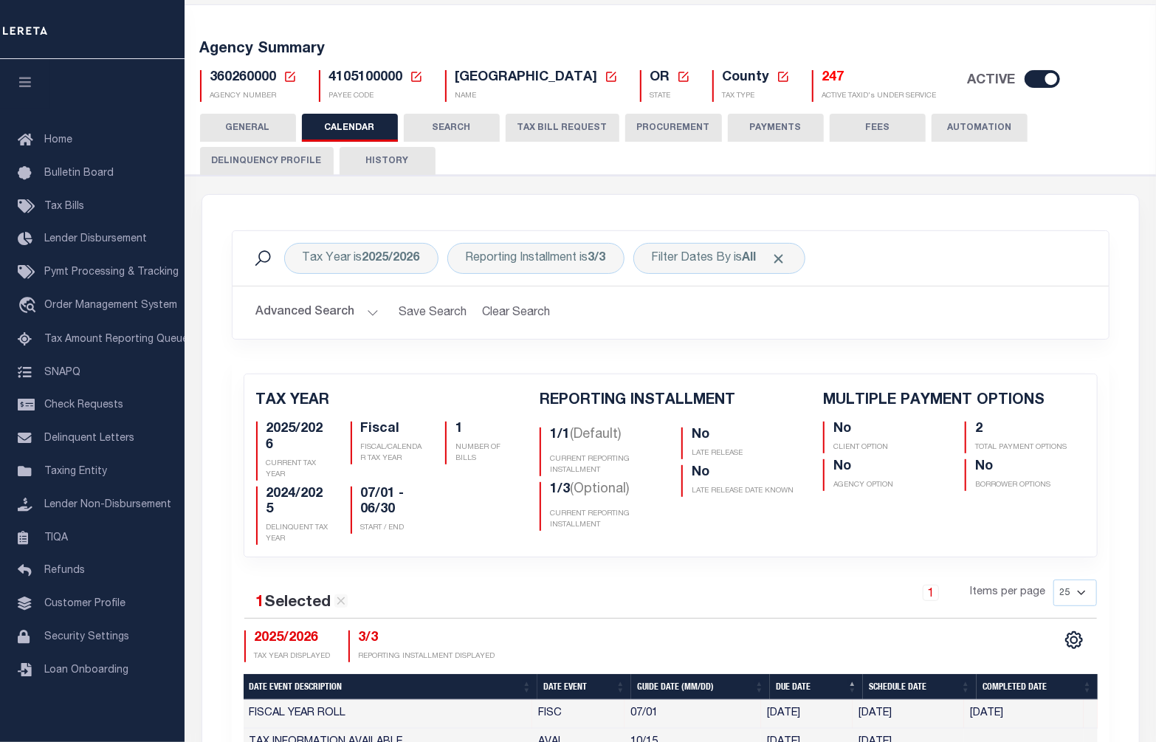
click at [903, 277] on div "Tax Year is 2025/2026 Reporting Installment is 3/3 Filter Dates By is All Search" at bounding box center [671, 258] width 876 height 55
click at [737, 58] on div "360260000 Agency Number Edit Cancel Ok" at bounding box center [670, 80] width 963 height 44
click at [749, 38] on div "Agency Summary 360260000 Agency Number Edit Cancel Ok New Agency Number Cancel …" at bounding box center [670, 68] width 977 height 91
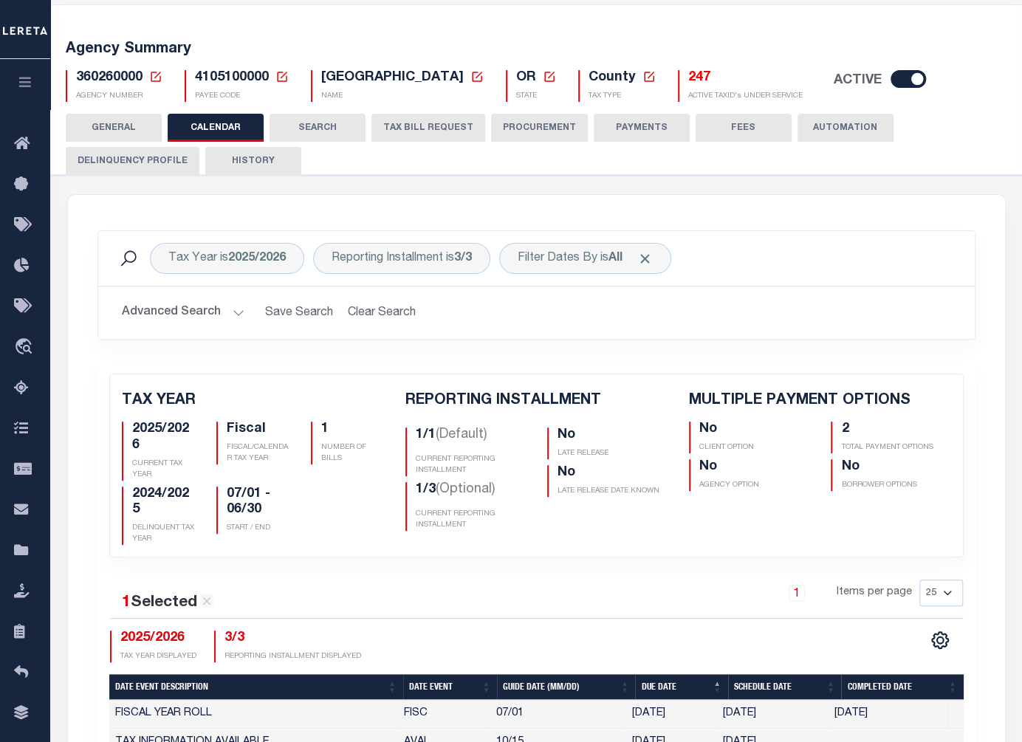
click at [814, 289] on div "Advanced Search Save Search Clear Search PayeeReportingEventDatesGridWrapper_dy…" at bounding box center [536, 312] width 876 height 52
